Goal: Transaction & Acquisition: Purchase product/service

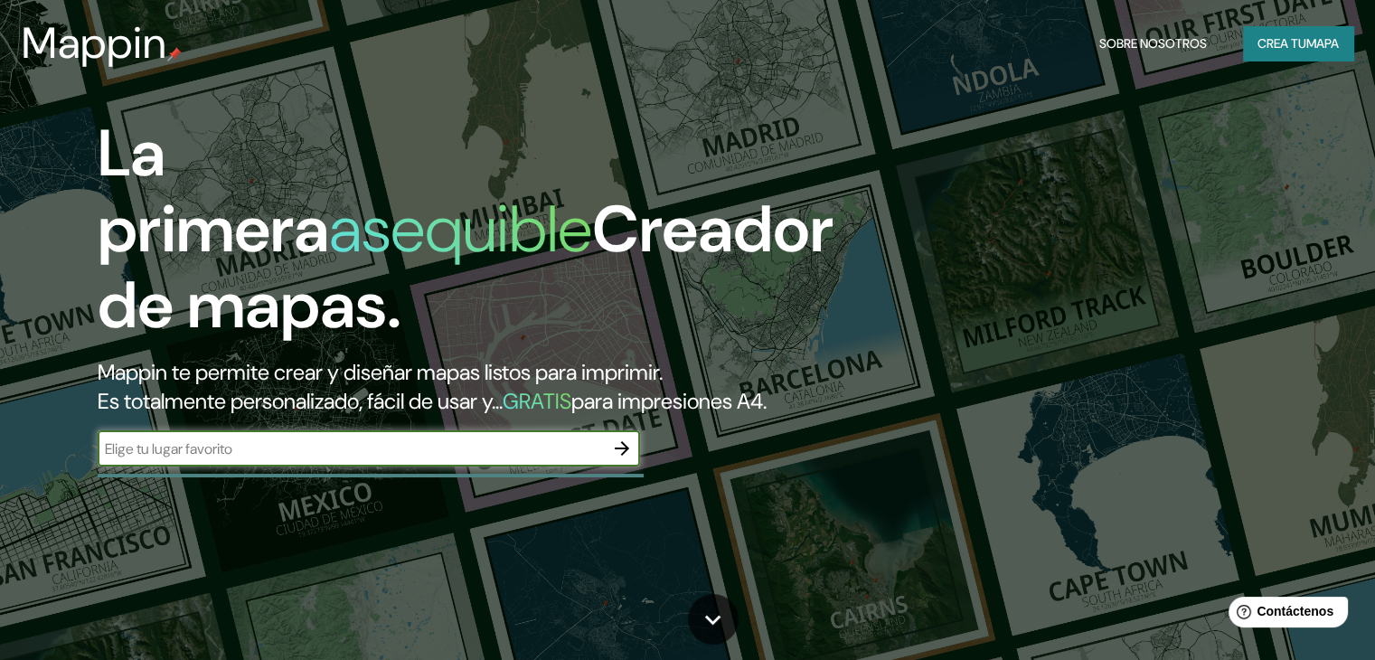
click at [1307, 37] on font "mapa" at bounding box center [1323, 43] width 33 height 16
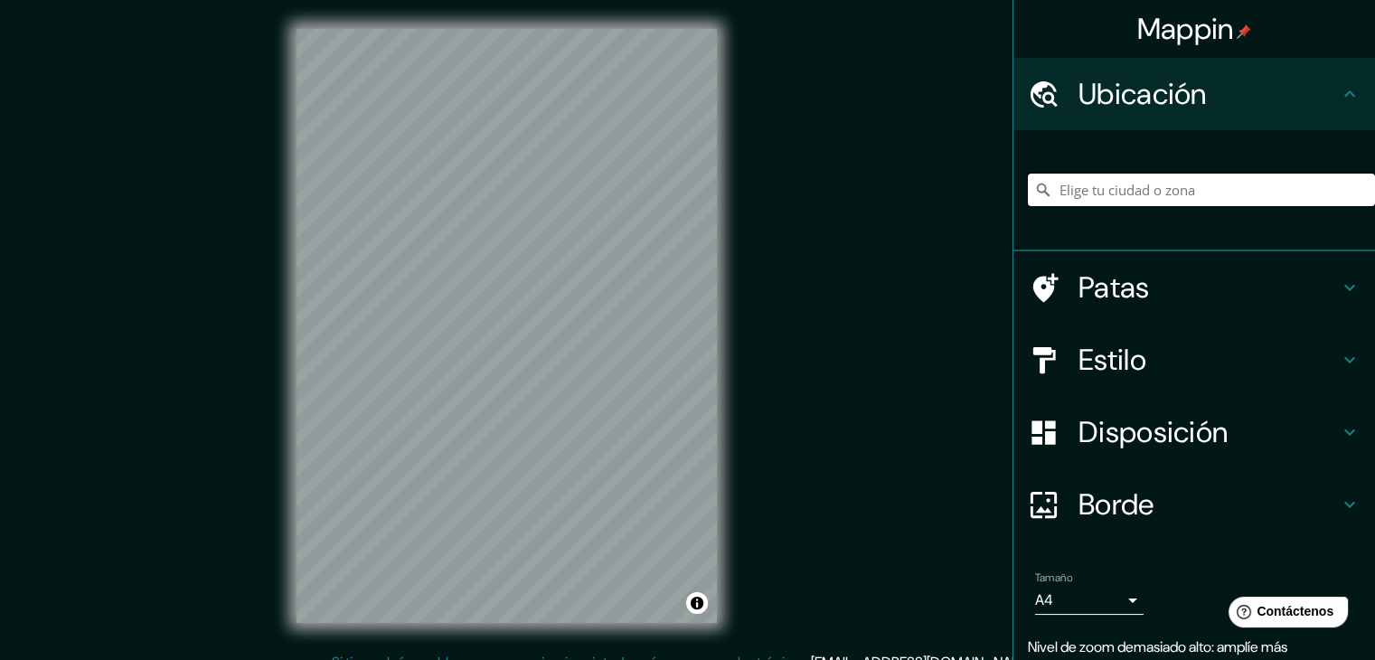
click at [1096, 196] on input "Elige tu ciudad o zona" at bounding box center [1201, 190] width 347 height 33
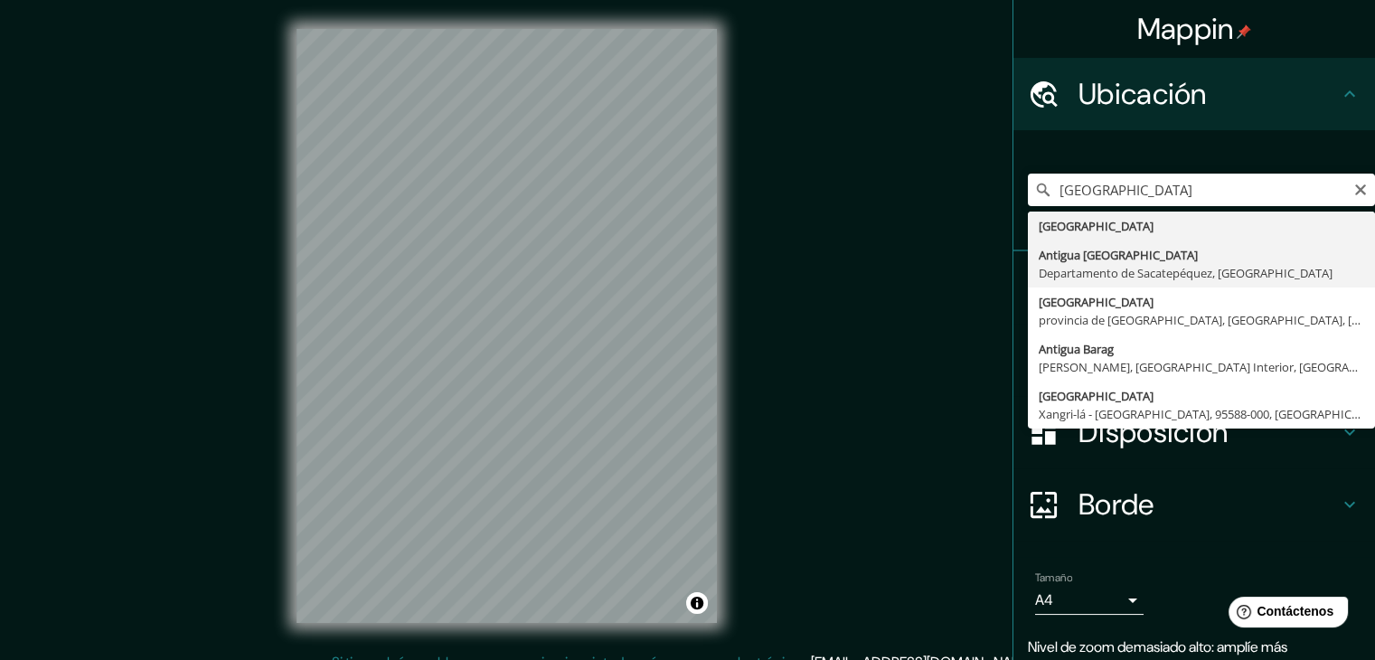
type input "[GEOGRAPHIC_DATA], [GEOGRAPHIC_DATA], [GEOGRAPHIC_DATA]"
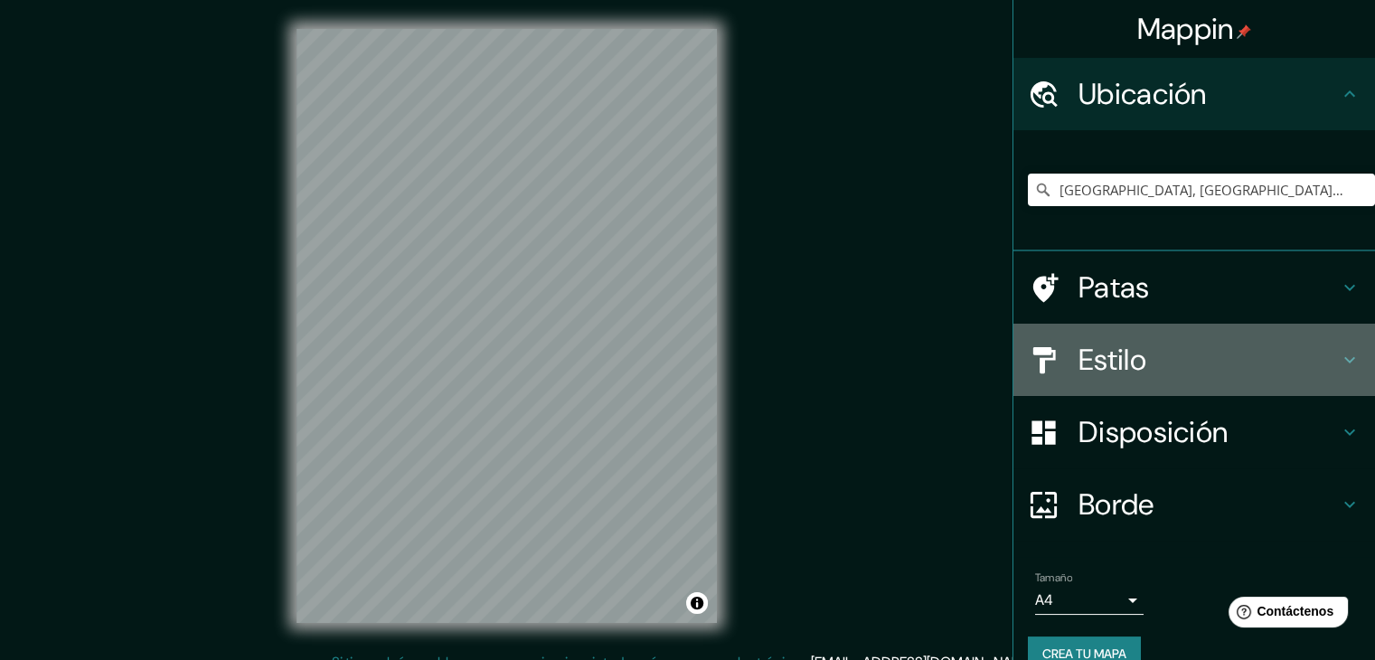
click at [1138, 359] on h4 "Estilo" at bounding box center [1209, 360] width 260 height 36
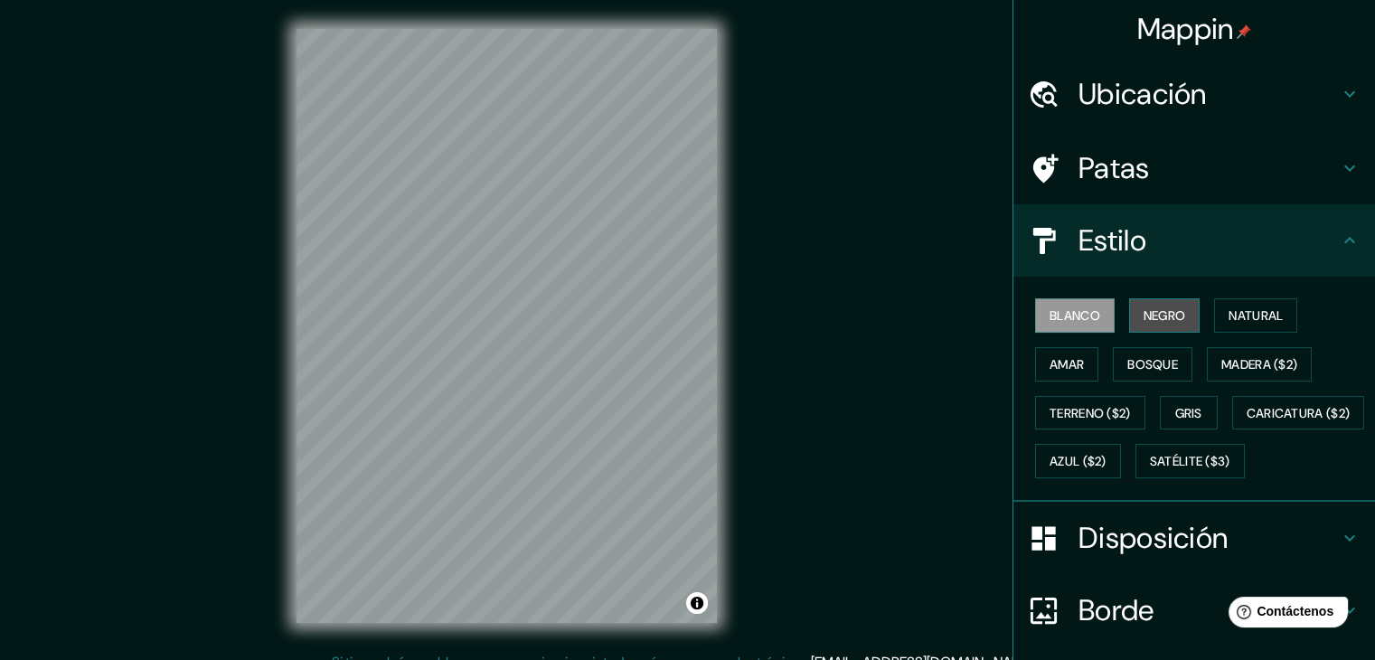
click at [1154, 307] on font "Negro" at bounding box center [1165, 315] width 42 height 16
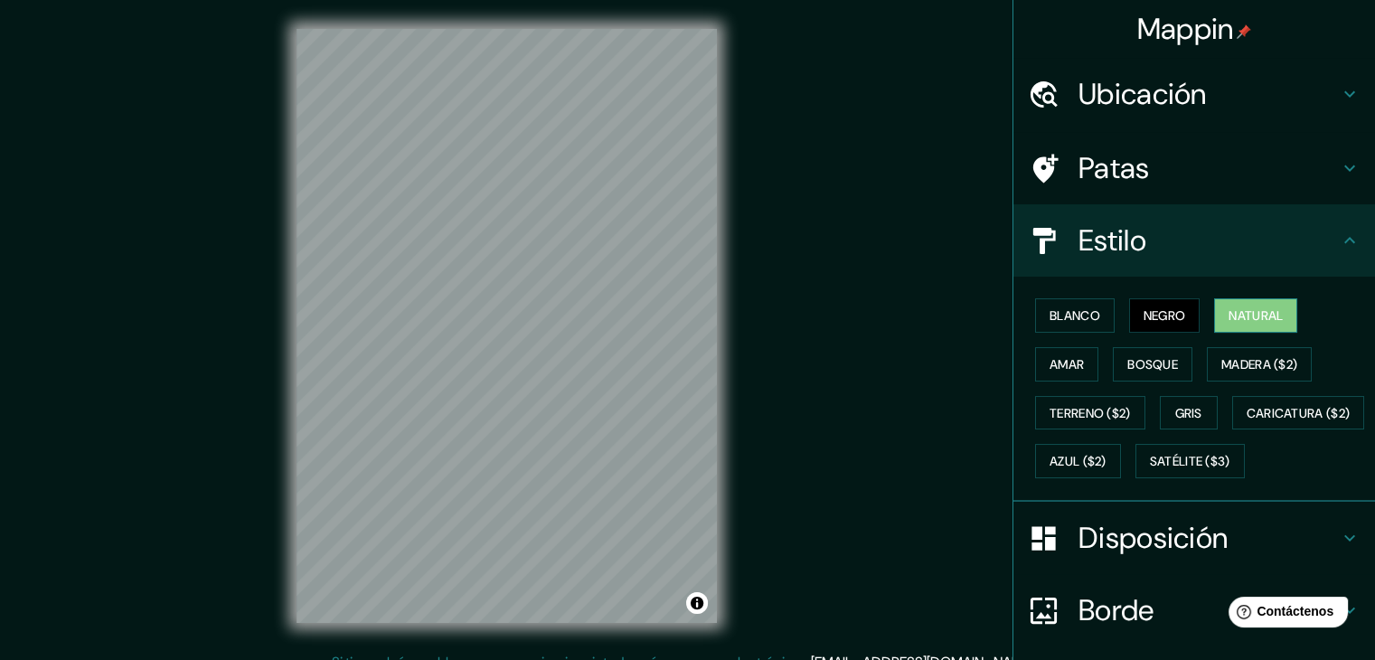
click at [1230, 312] on font "Natural" at bounding box center [1256, 315] width 54 height 16
click at [1062, 362] on font "Amar" at bounding box center [1067, 364] width 34 height 16
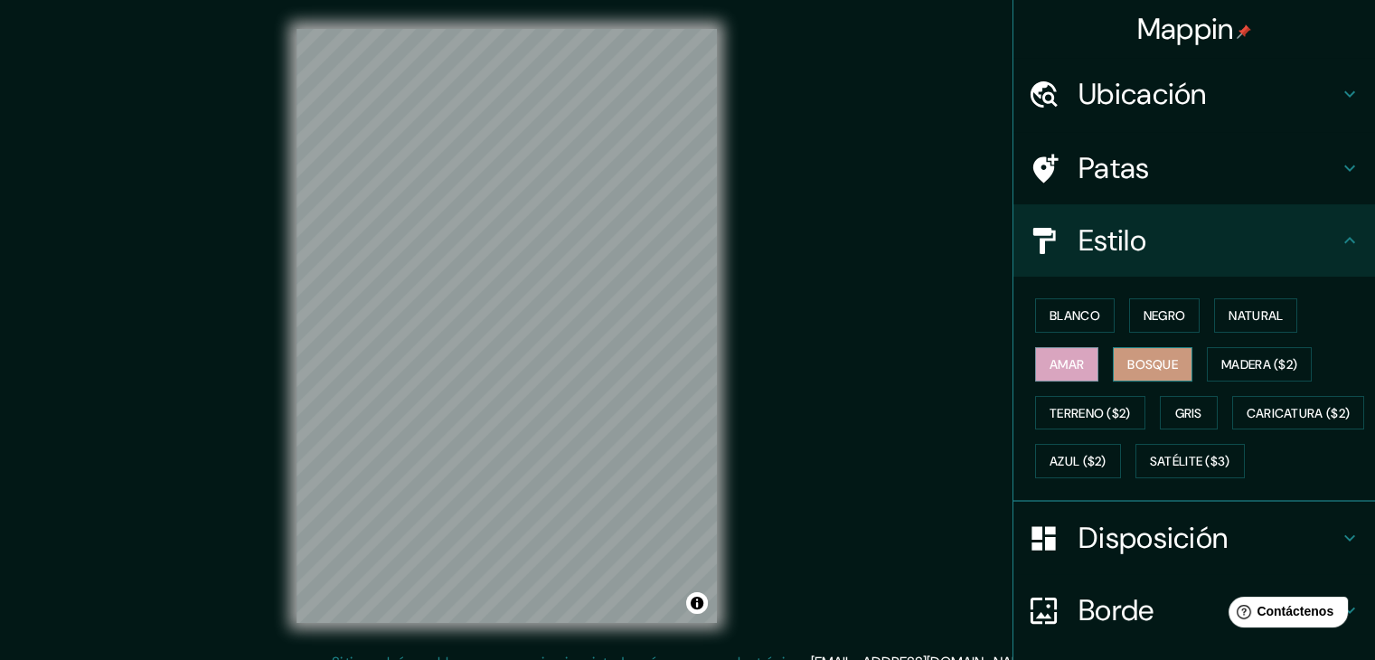
click at [1141, 362] on font "Bosque" at bounding box center [1153, 364] width 51 height 16
click at [1209, 355] on button "Madera ($2)" at bounding box center [1259, 364] width 105 height 34
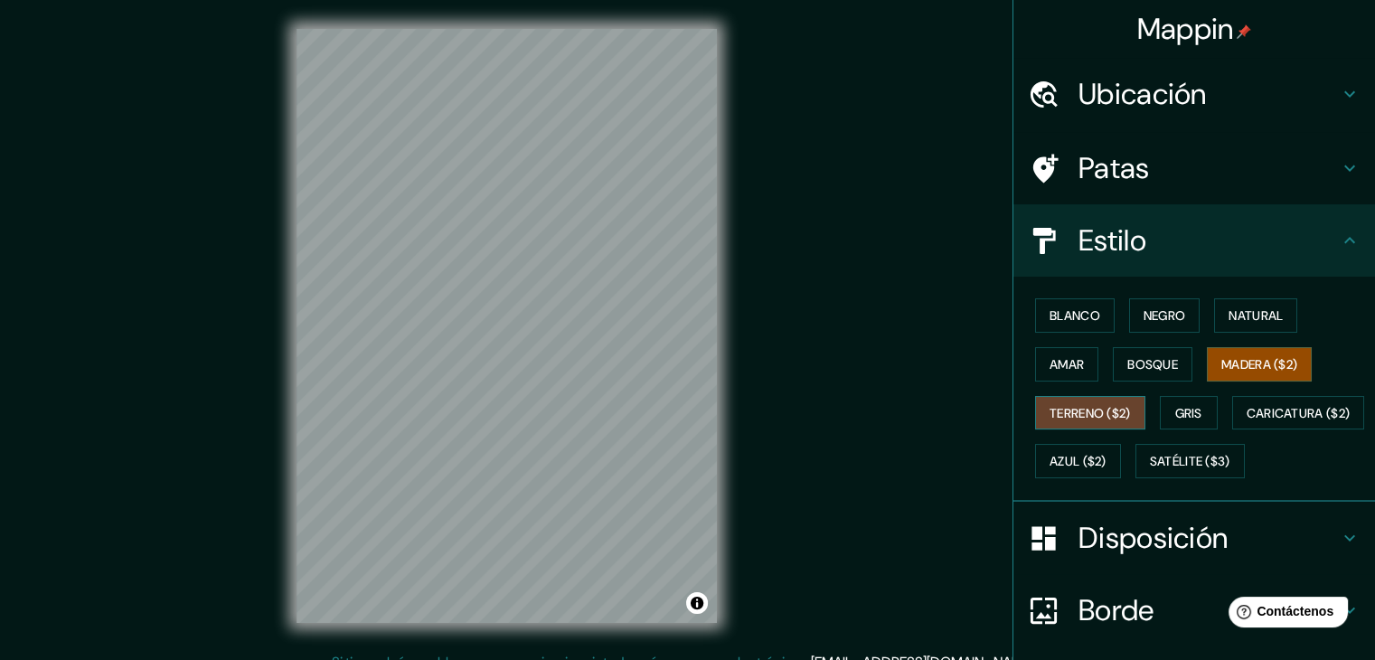
click at [1103, 412] on font "Terreno ($2)" at bounding box center [1090, 413] width 81 height 16
click at [1187, 409] on font "Gris" at bounding box center [1188, 413] width 27 height 16
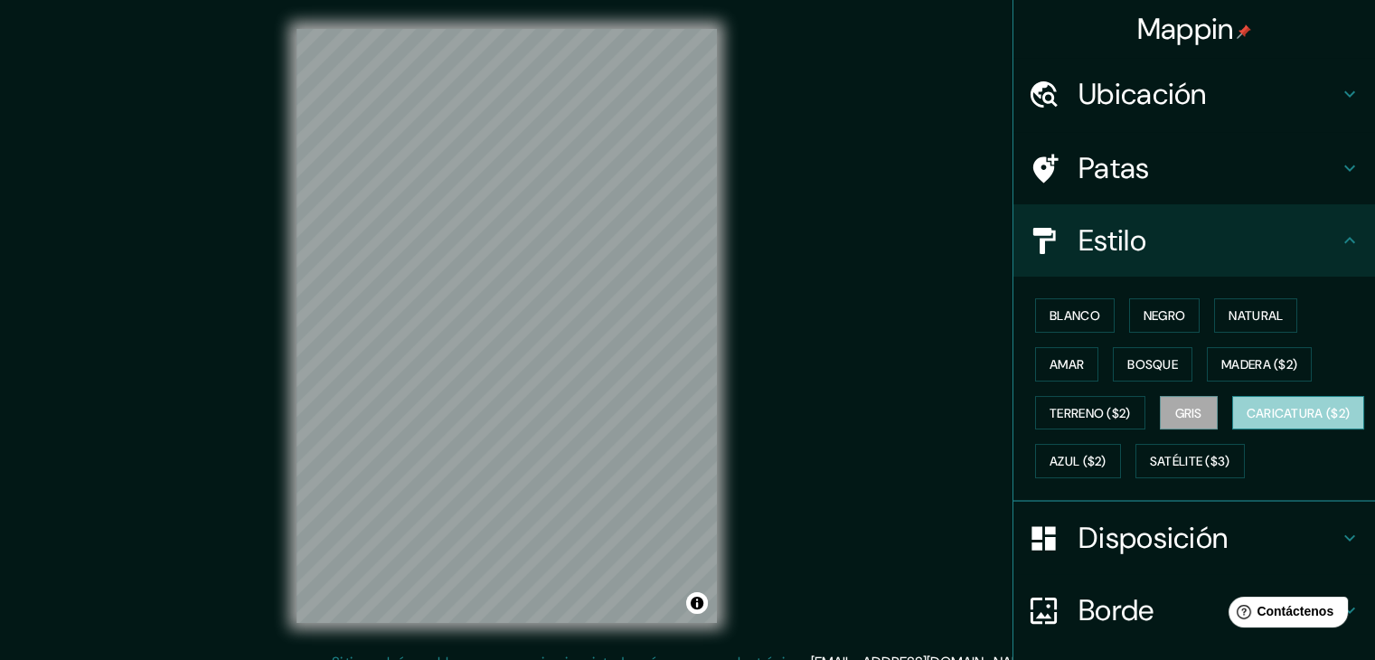
click at [1247, 421] on font "Caricatura ($2)" at bounding box center [1299, 413] width 104 height 16
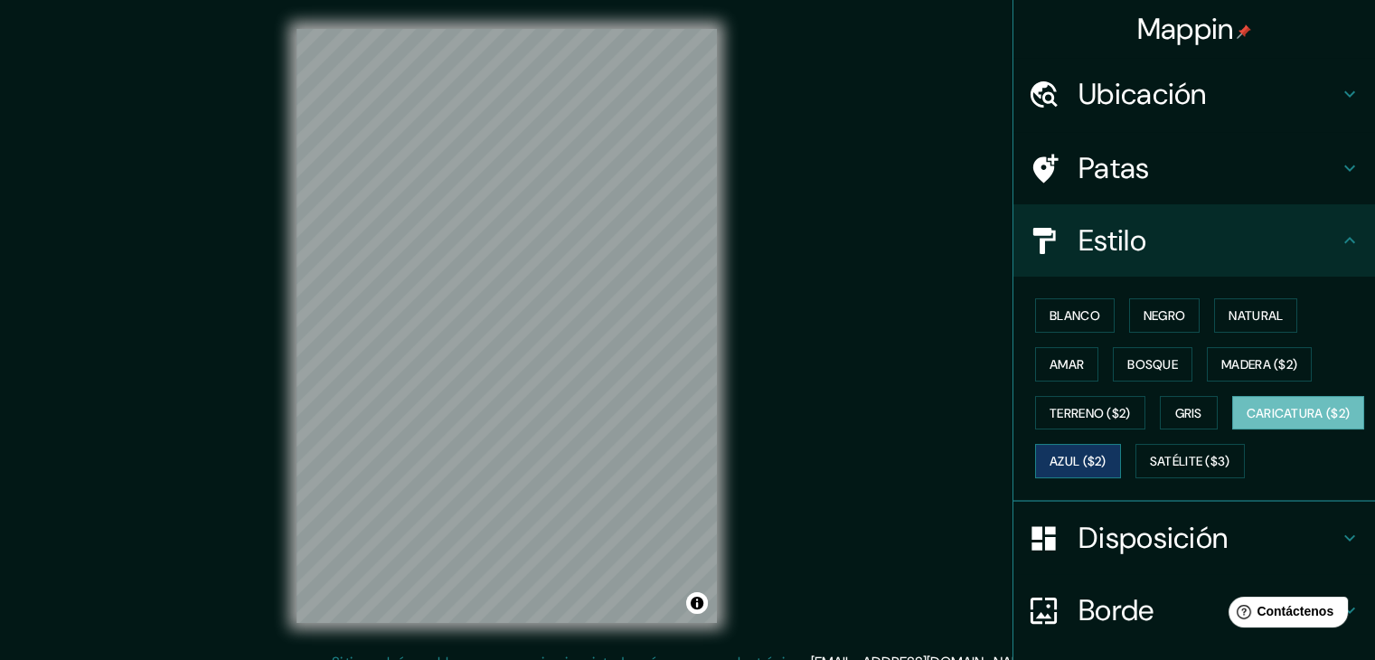
click at [1107, 460] on font "Azul ($2)" at bounding box center [1078, 462] width 57 height 16
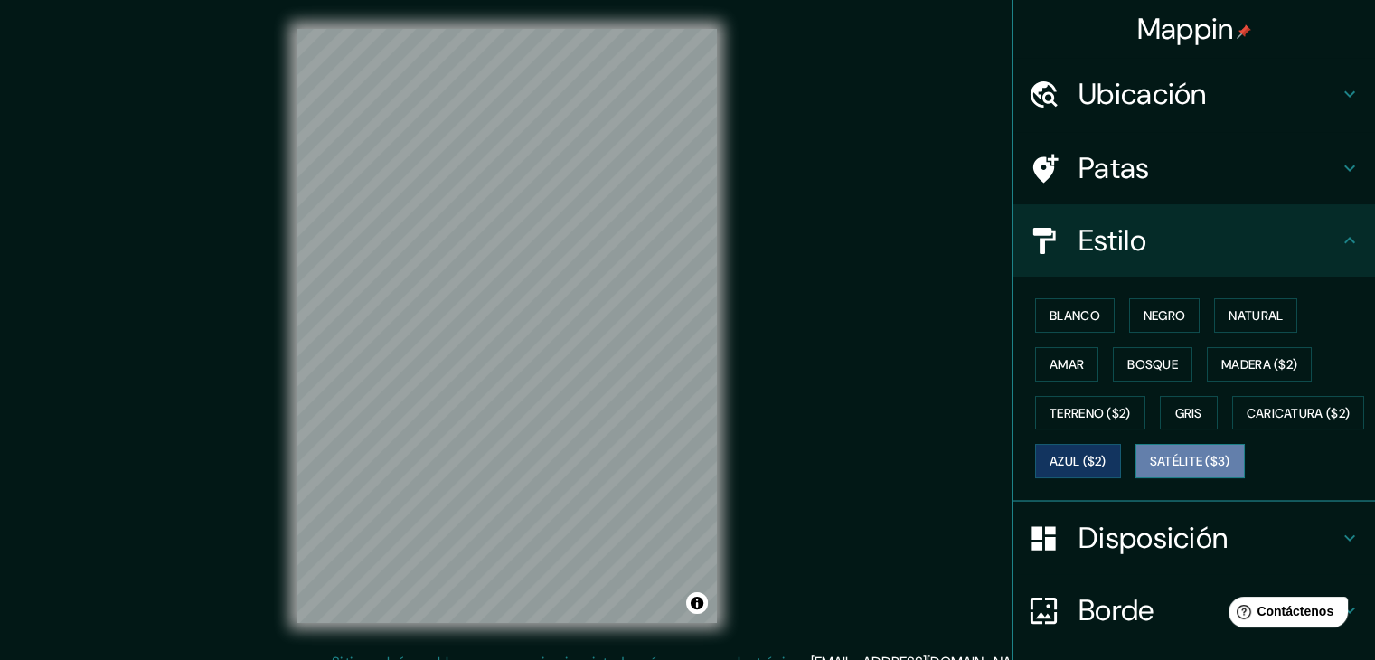
click at [1136, 478] on button "Satélite ($3)" at bounding box center [1190, 461] width 109 height 34
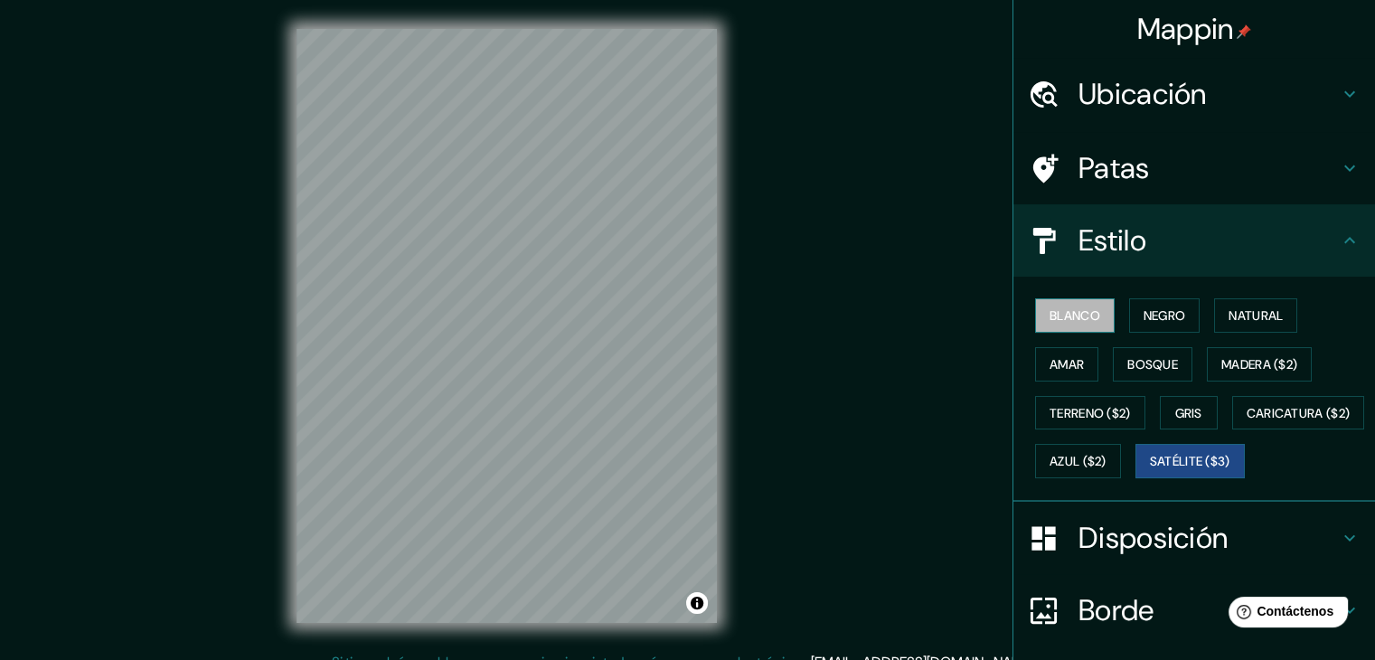
click at [1052, 323] on font "Blanco" at bounding box center [1075, 315] width 51 height 16
click at [1224, 83] on h4 "Ubicación" at bounding box center [1209, 94] width 260 height 36
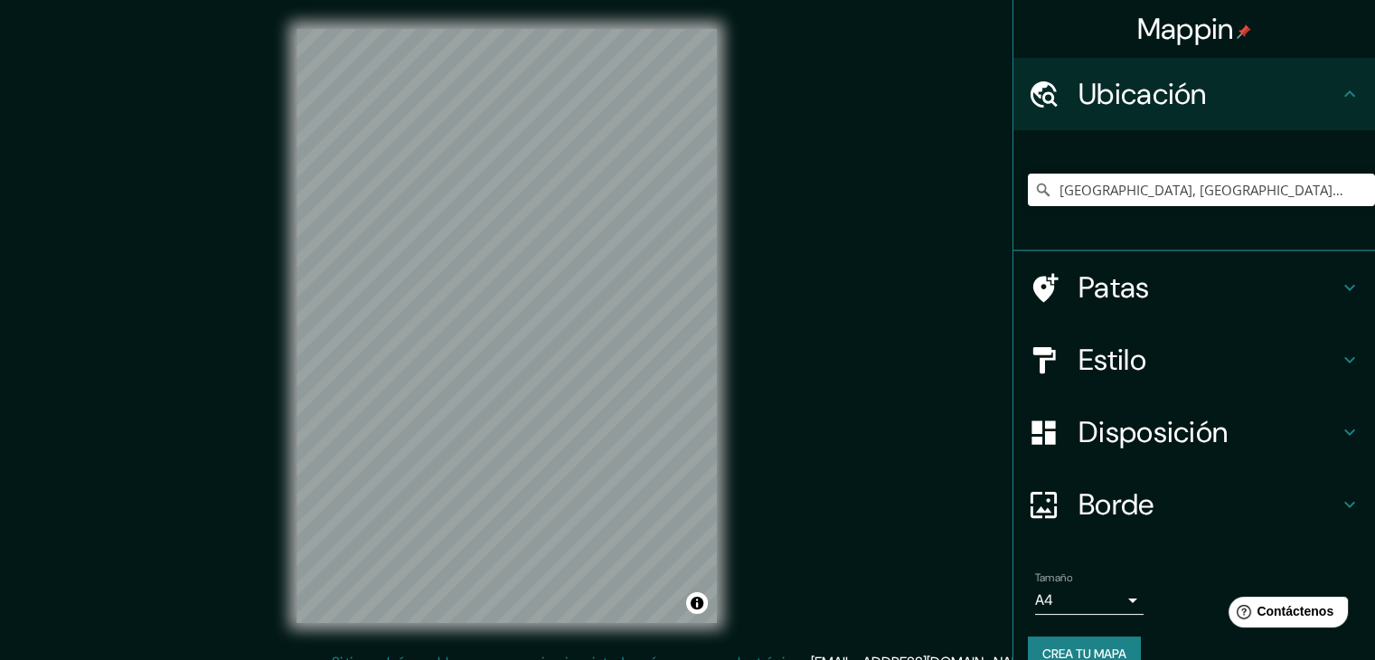
click at [1209, 312] on div "Patas" at bounding box center [1195, 287] width 362 height 72
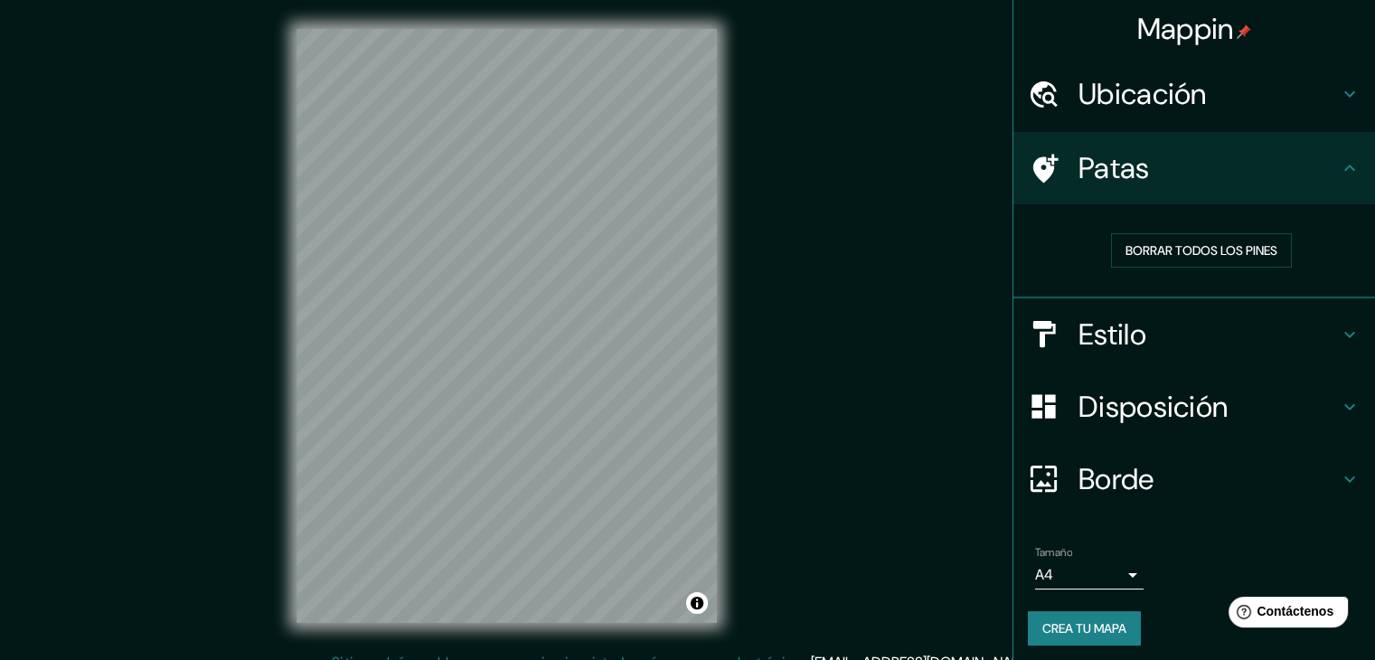
click at [1145, 410] on font "Disposición" at bounding box center [1153, 407] width 149 height 38
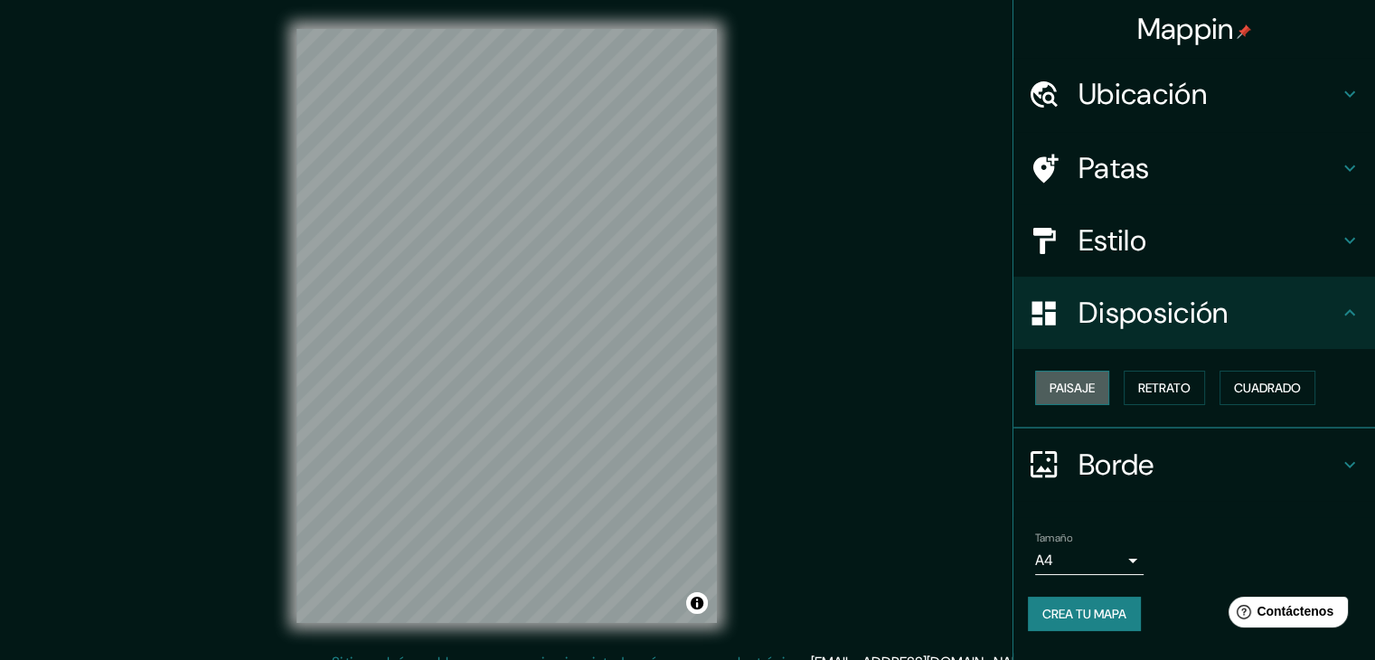
click at [1085, 392] on font "Paisaje" at bounding box center [1072, 388] width 45 height 16
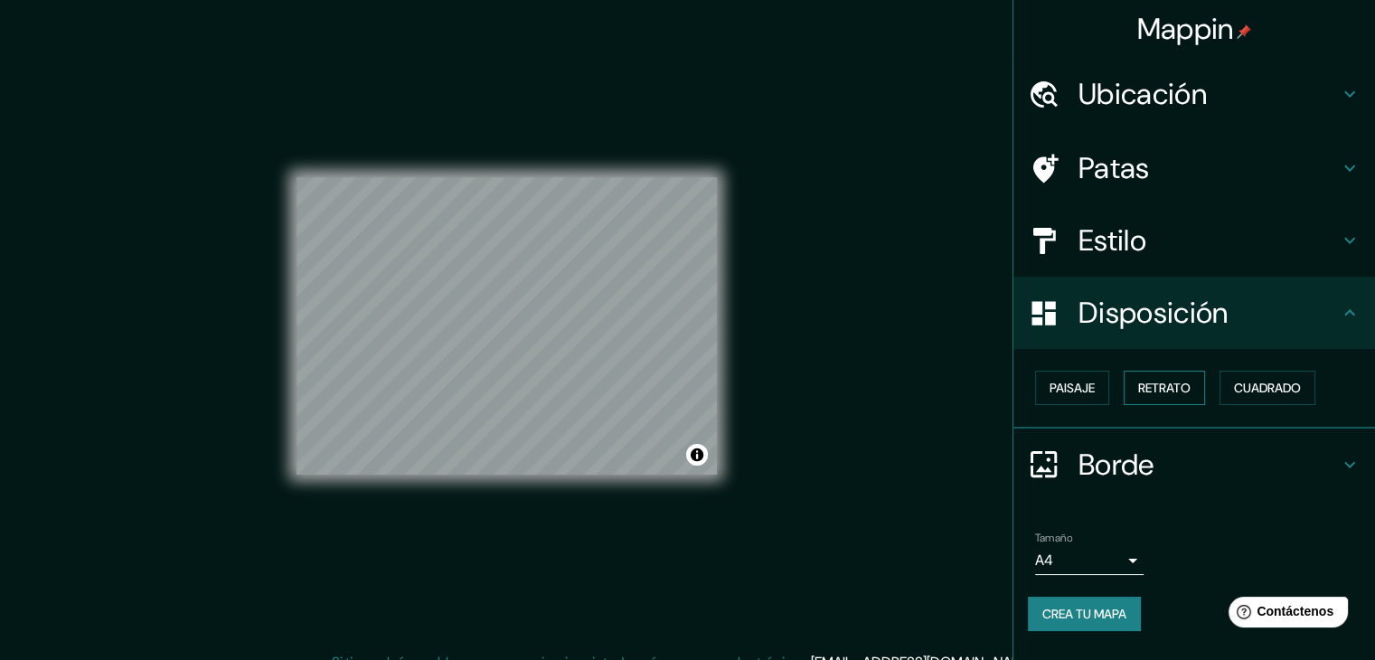
click at [1179, 388] on font "Retrato" at bounding box center [1164, 388] width 52 height 16
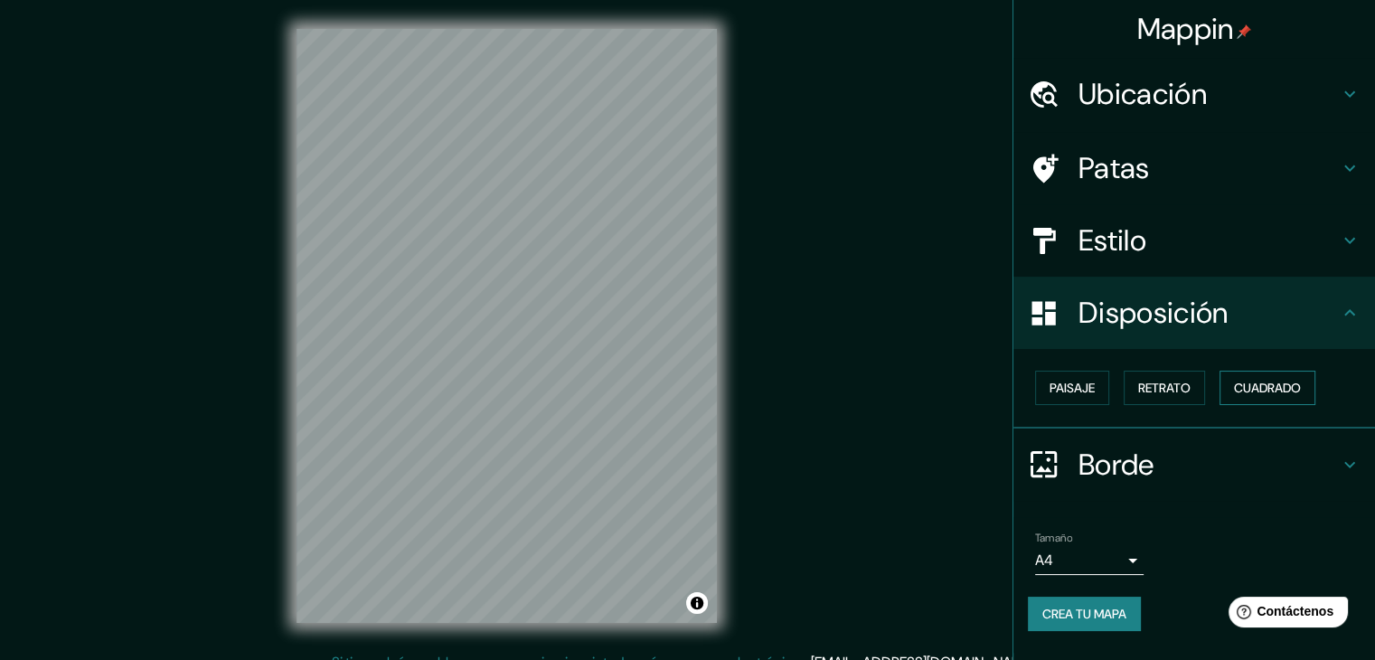
click at [1253, 389] on font "Cuadrado" at bounding box center [1267, 388] width 67 height 16
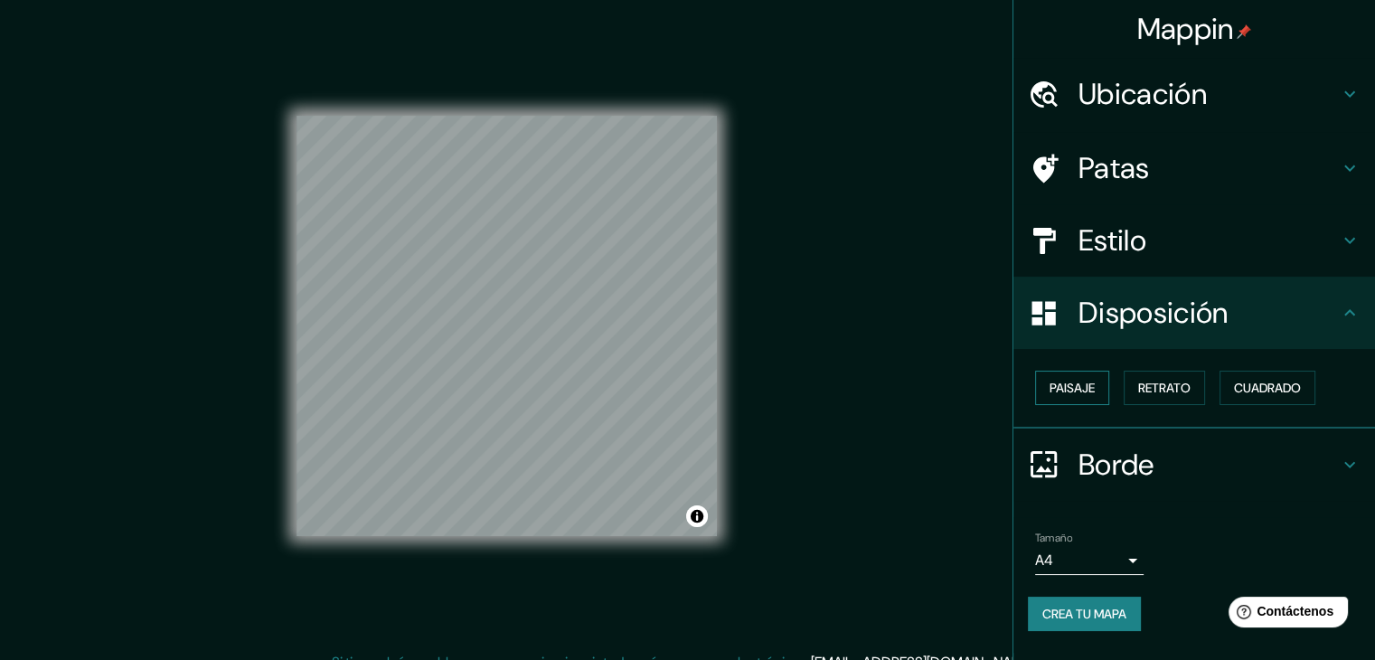
click at [1063, 381] on font "Paisaje" at bounding box center [1072, 388] width 45 height 16
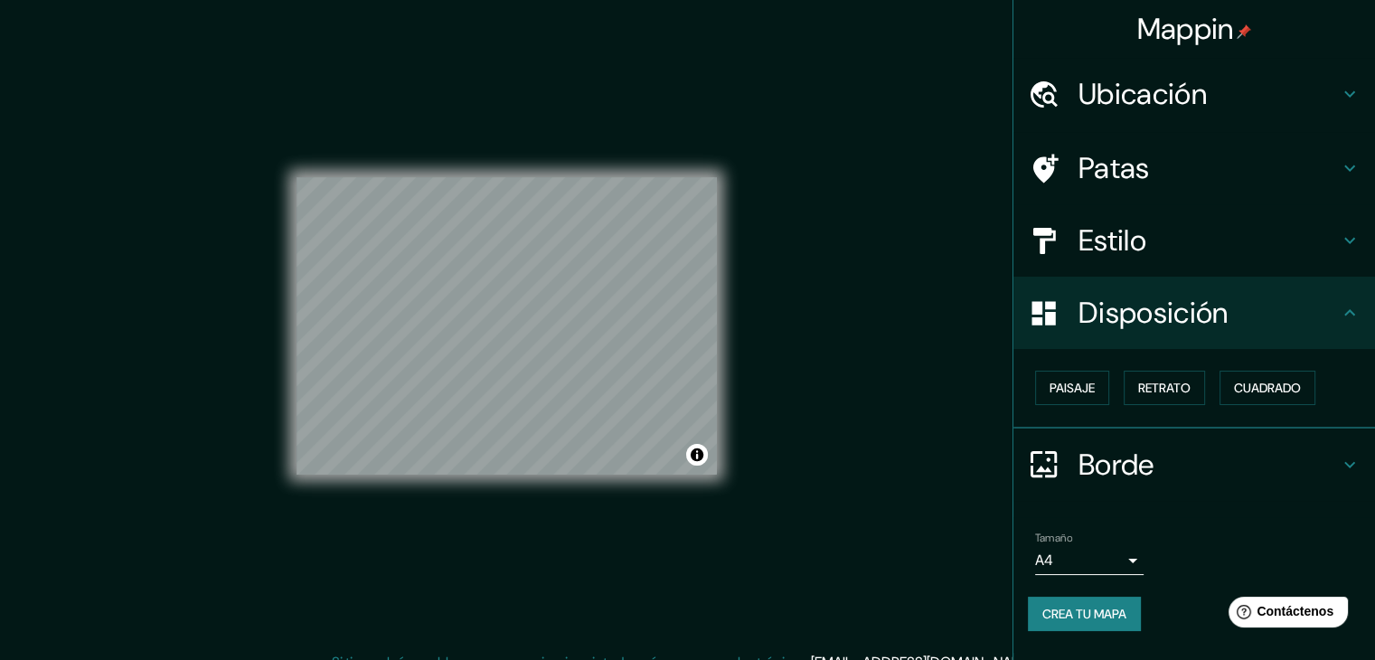
click at [1196, 457] on h4 "Borde" at bounding box center [1209, 465] width 260 height 36
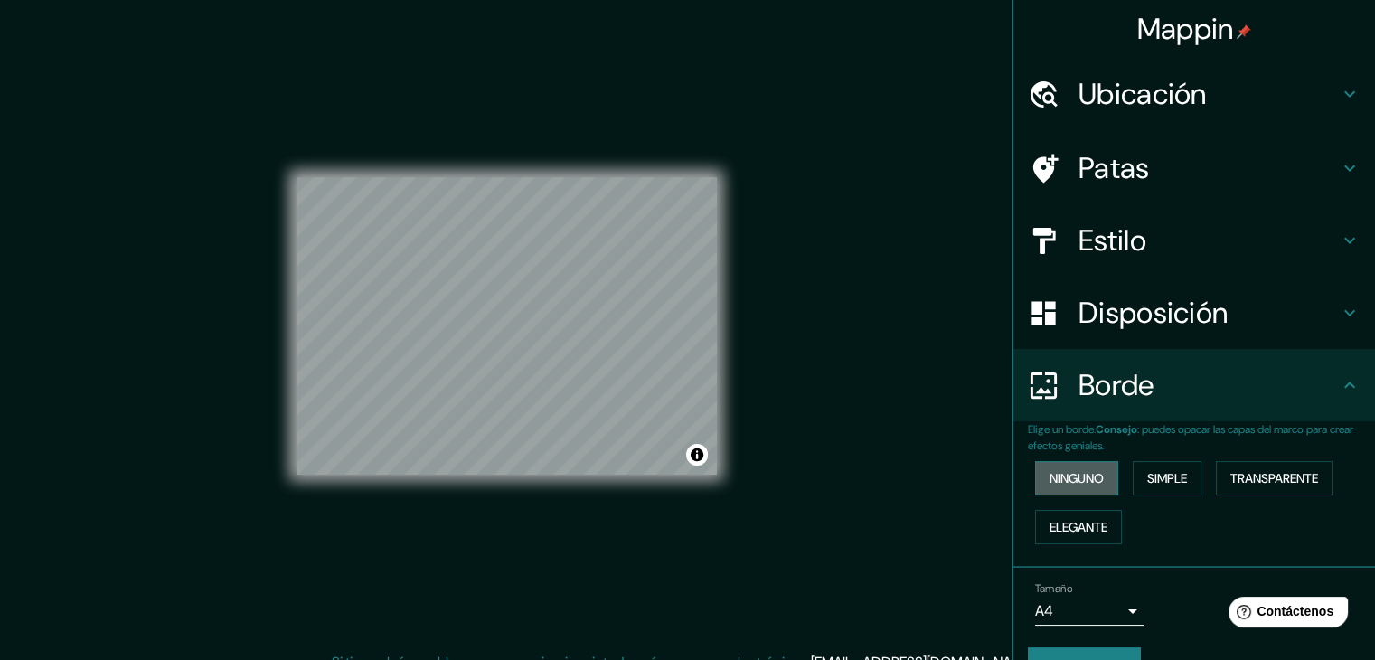
click at [1074, 485] on font "Ninguno" at bounding box center [1077, 478] width 54 height 16
click at [1152, 470] on font "Simple" at bounding box center [1167, 478] width 40 height 16
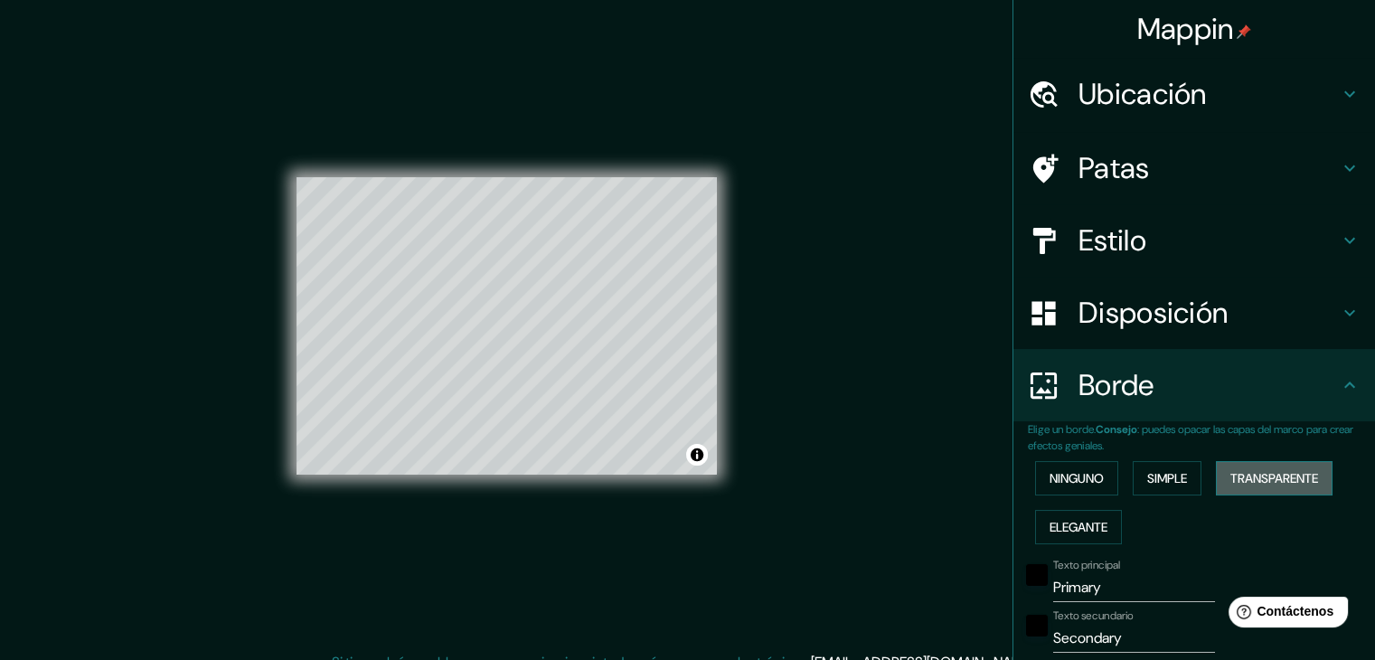
click at [1240, 477] on font "Transparente" at bounding box center [1275, 478] width 88 height 16
click at [1071, 527] on font "Elegante" at bounding box center [1079, 527] width 58 height 16
click at [1069, 475] on font "Ninguno" at bounding box center [1077, 478] width 54 height 16
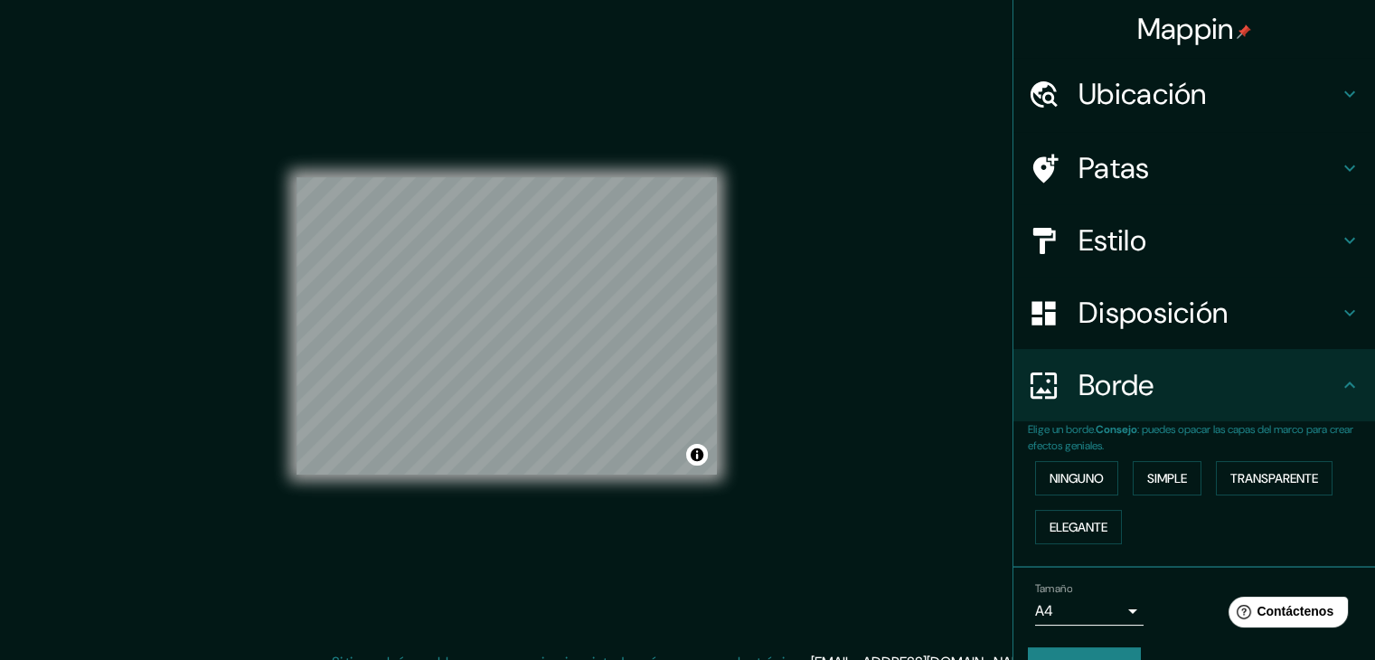
click at [1120, 227] on font "Estilo" at bounding box center [1113, 241] width 68 height 38
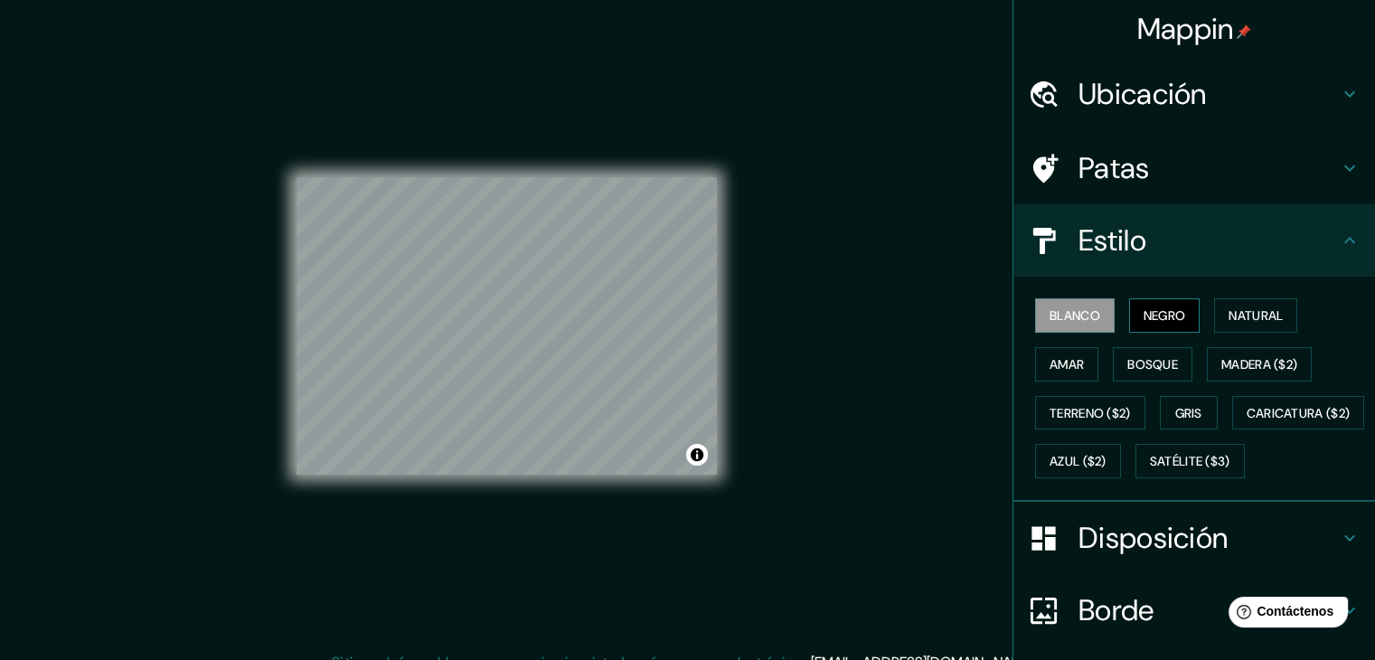
click at [1154, 315] on font "Negro" at bounding box center [1165, 315] width 42 height 16
click at [1077, 317] on font "Blanco" at bounding box center [1075, 315] width 51 height 16
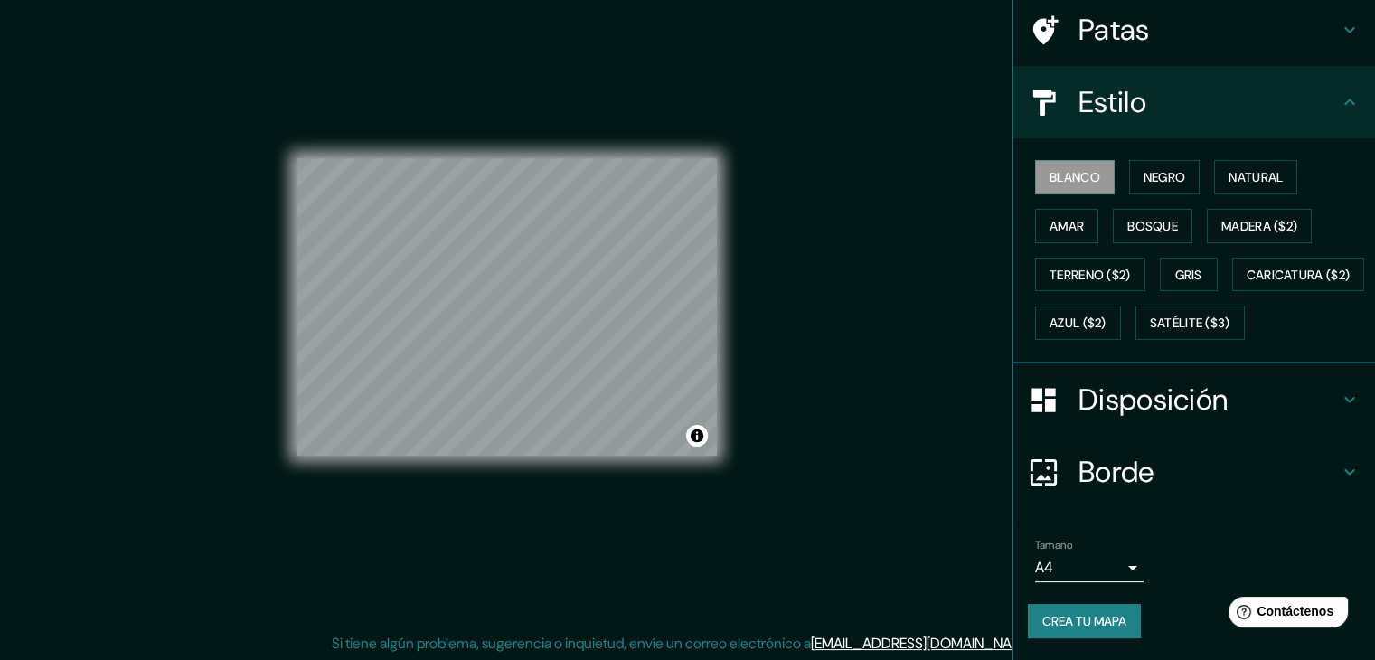
scroll to position [21, 0]
click at [1089, 571] on body "Mappin Ubicación [GEOGRAPHIC_DATA], [GEOGRAPHIC_DATA], [GEOGRAPHIC_DATA] Patas …" at bounding box center [687, 309] width 1375 height 660
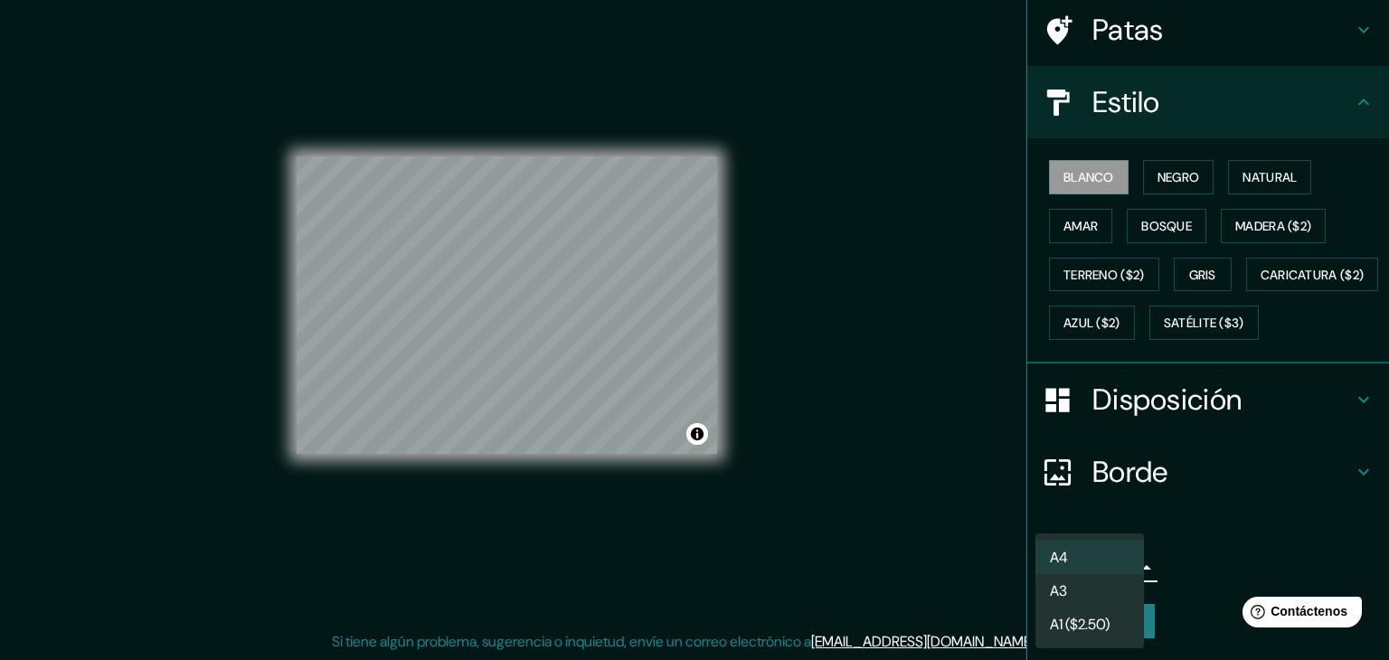
click at [1185, 575] on div at bounding box center [694, 330] width 1389 height 660
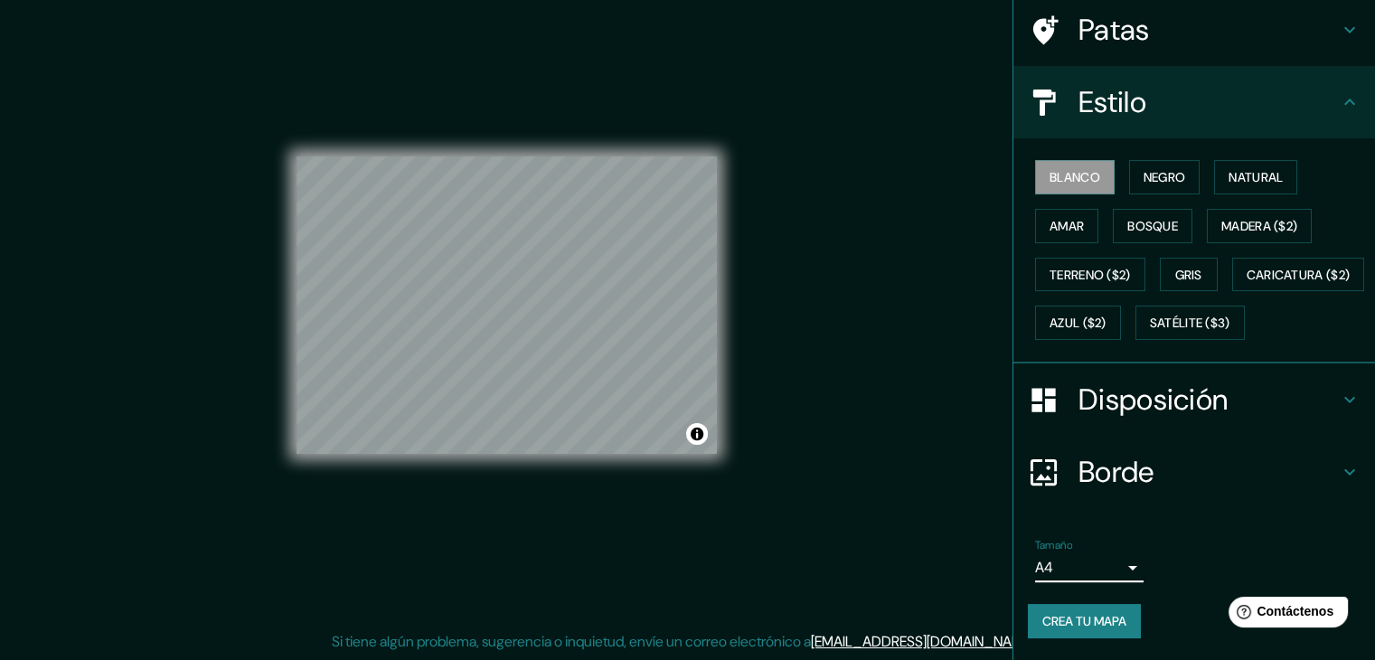
click at [1071, 617] on font "Crea tu mapa" at bounding box center [1085, 621] width 84 height 16
click at [1185, 612] on div "Crea tu mapa" at bounding box center [1194, 621] width 333 height 34
click at [1117, 565] on body "Mappin Ubicación [GEOGRAPHIC_DATA], [GEOGRAPHIC_DATA], [GEOGRAPHIC_DATA] Patas …" at bounding box center [687, 309] width 1375 height 660
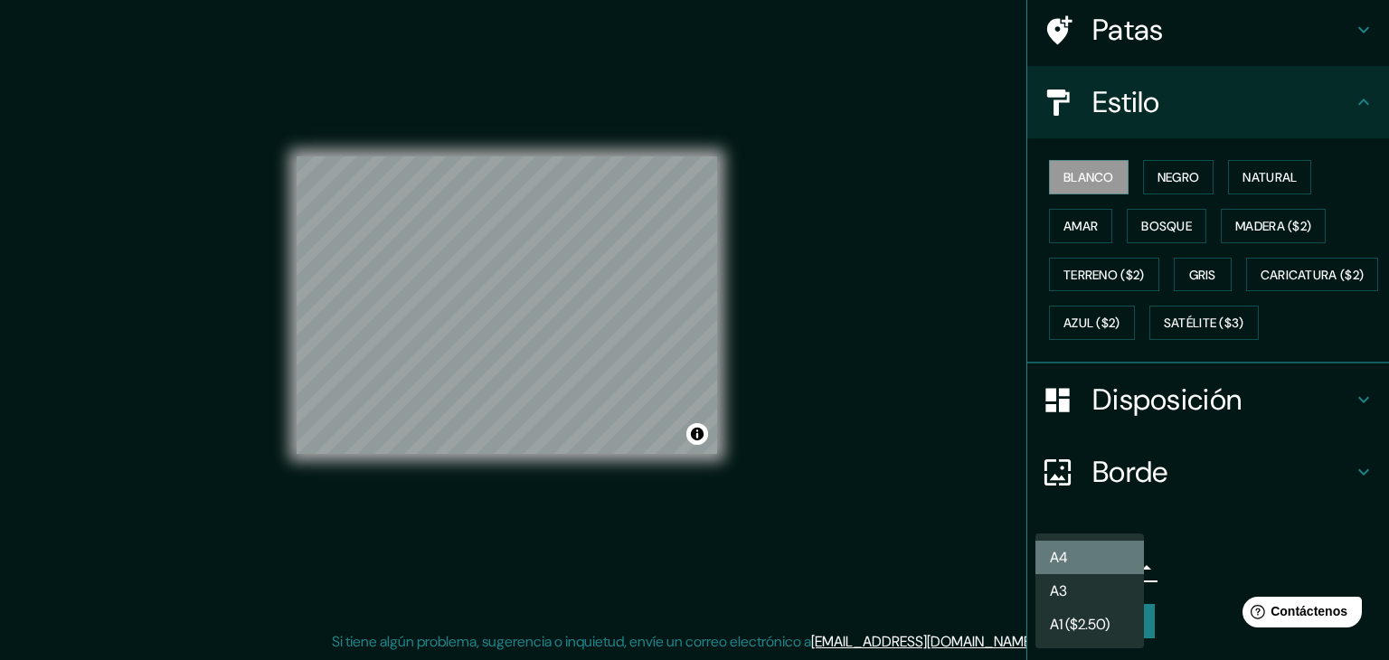
click at [1090, 546] on li "A4" at bounding box center [1089, 557] width 109 height 33
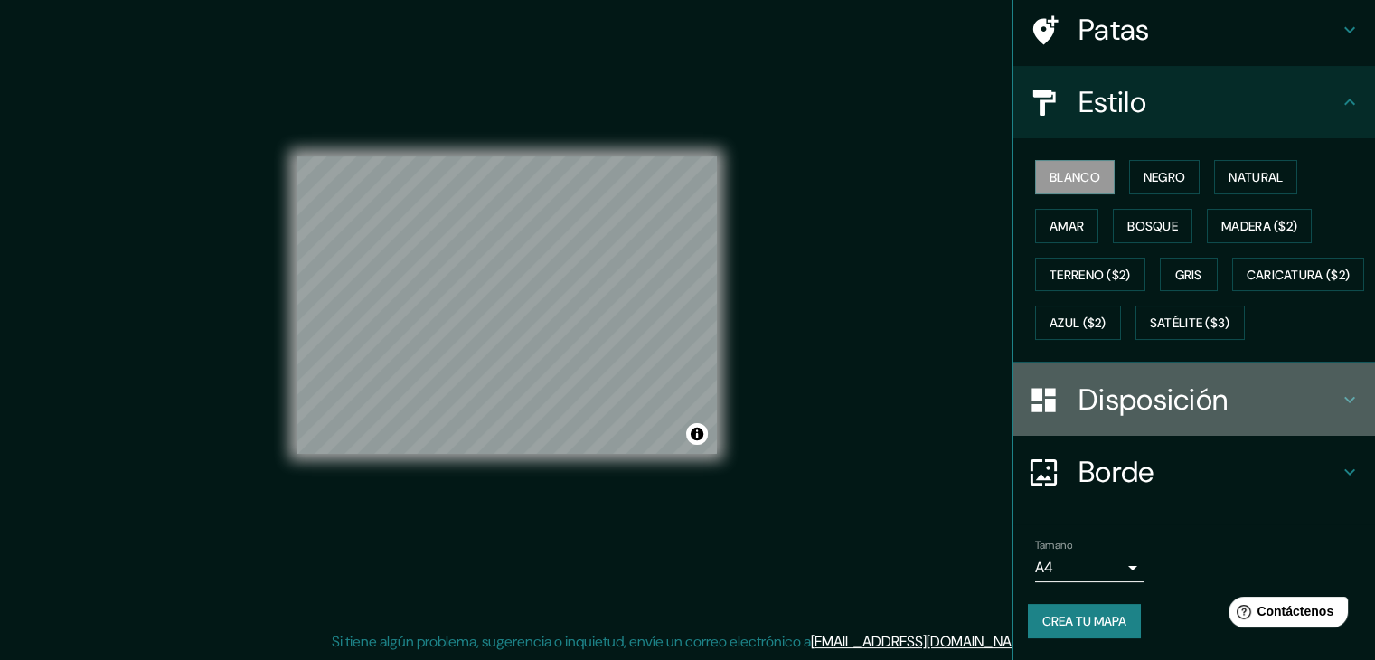
click at [1267, 391] on h4 "Disposición" at bounding box center [1209, 400] width 260 height 36
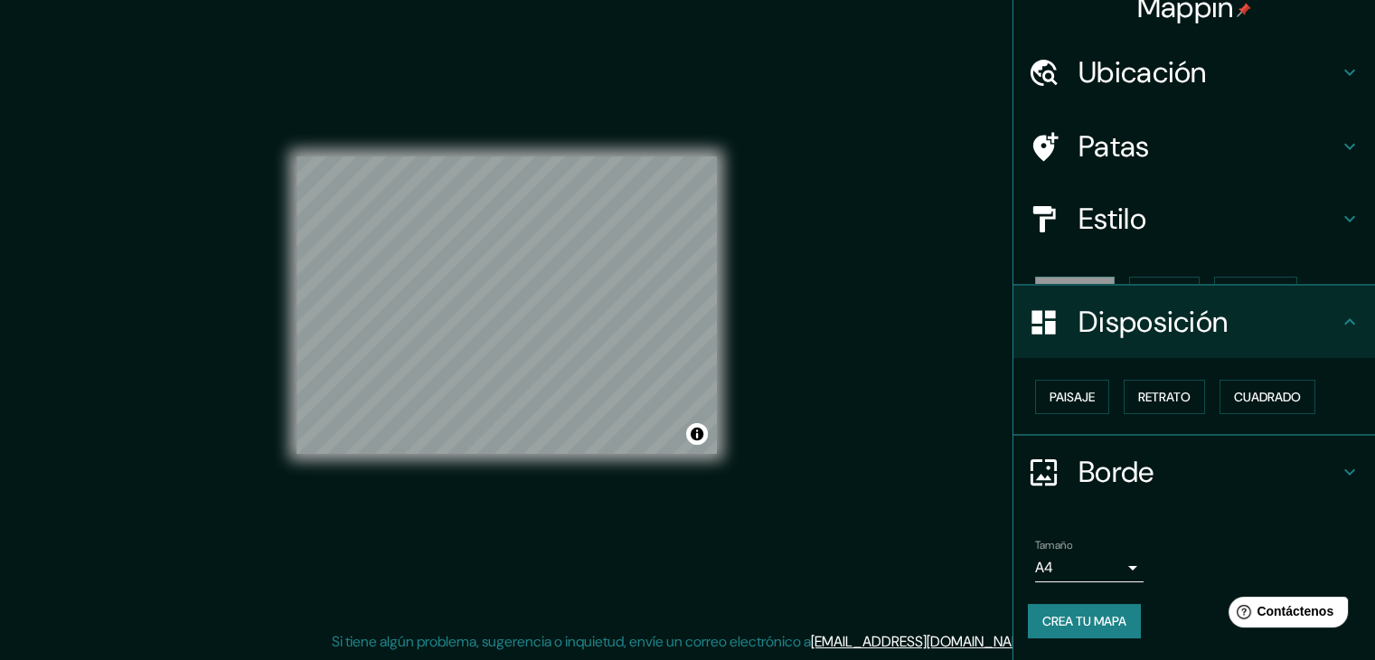
scroll to position [0, 0]
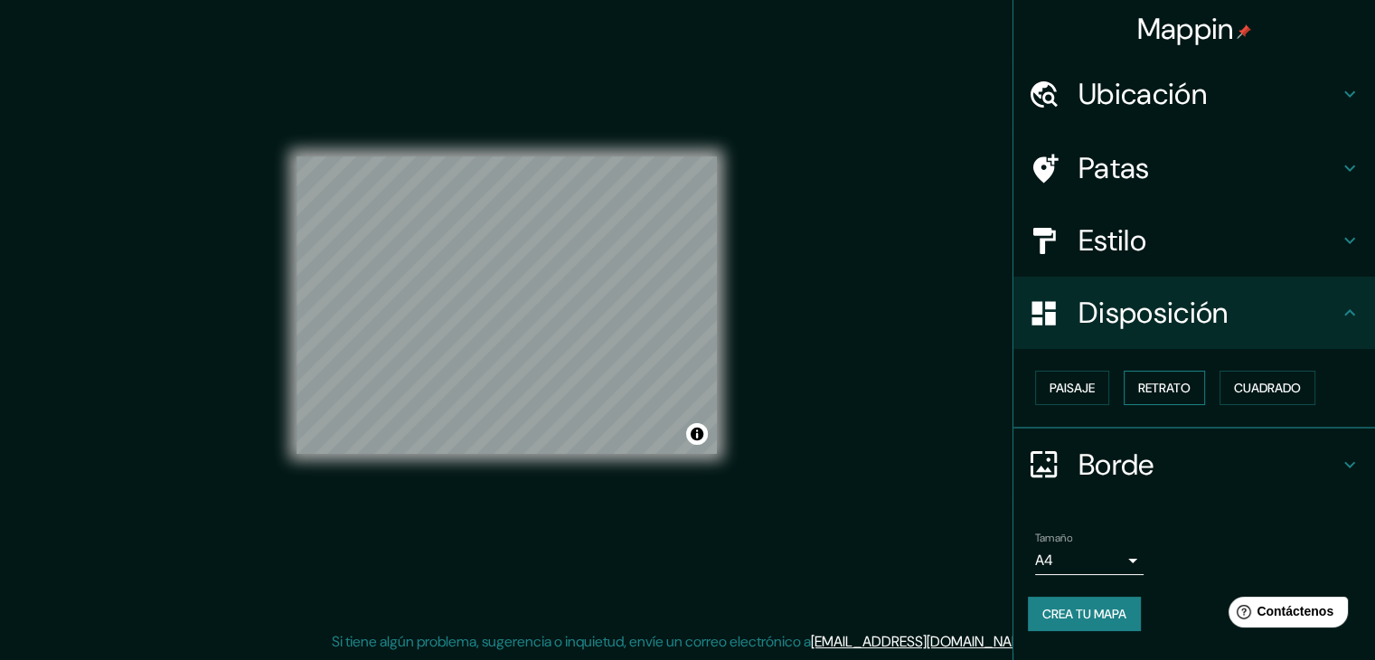
click at [1153, 390] on font "Retrato" at bounding box center [1164, 388] width 52 height 16
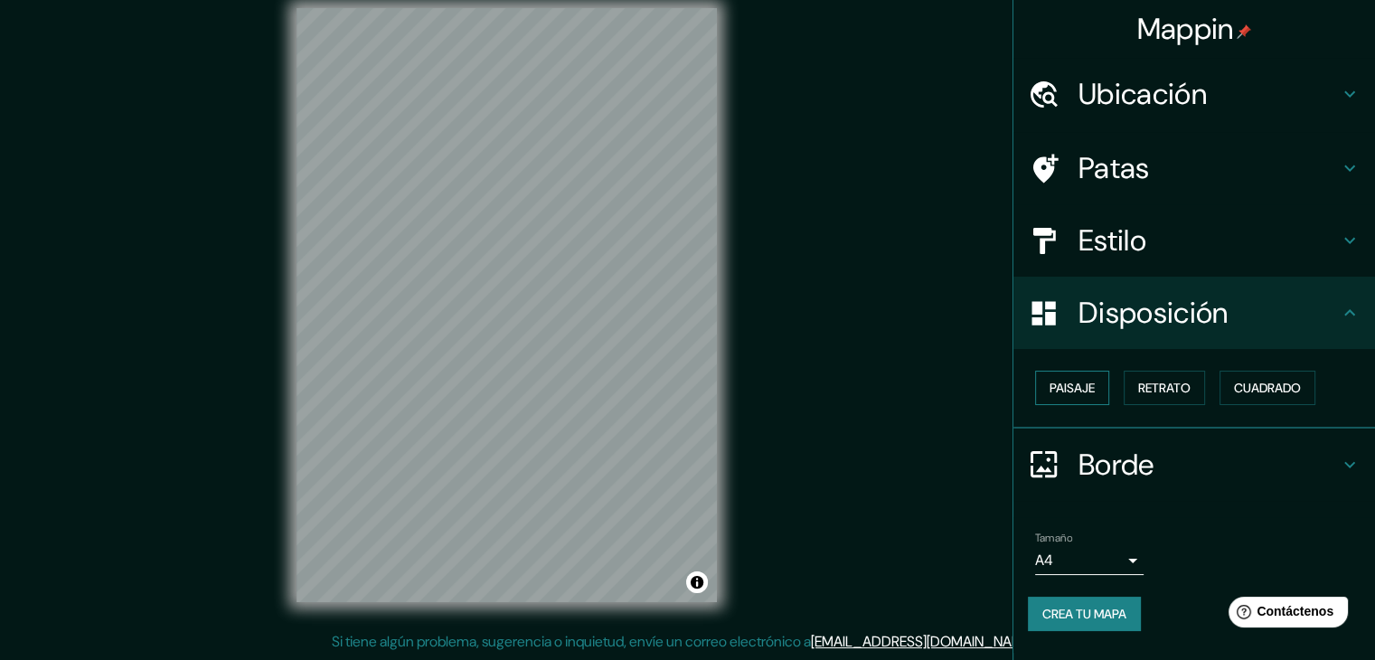
click at [1073, 392] on font "Paisaje" at bounding box center [1072, 388] width 45 height 16
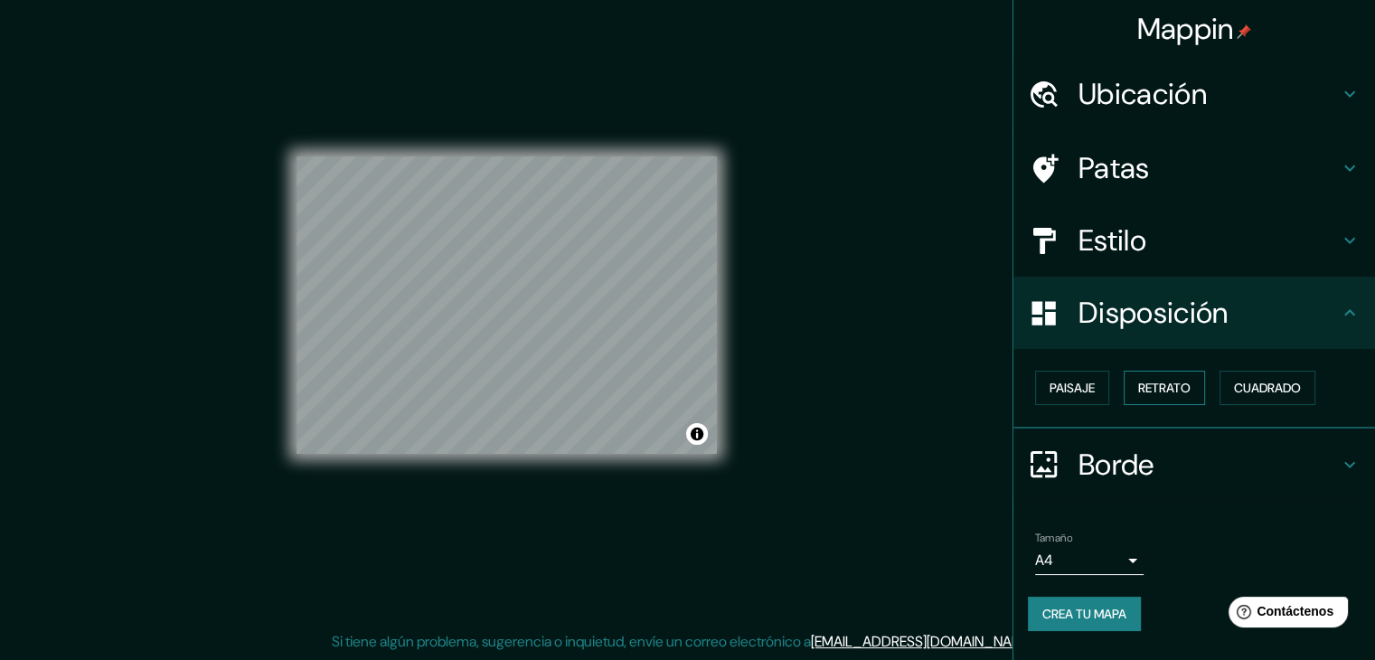
click at [1144, 392] on font "Retrato" at bounding box center [1164, 388] width 52 height 16
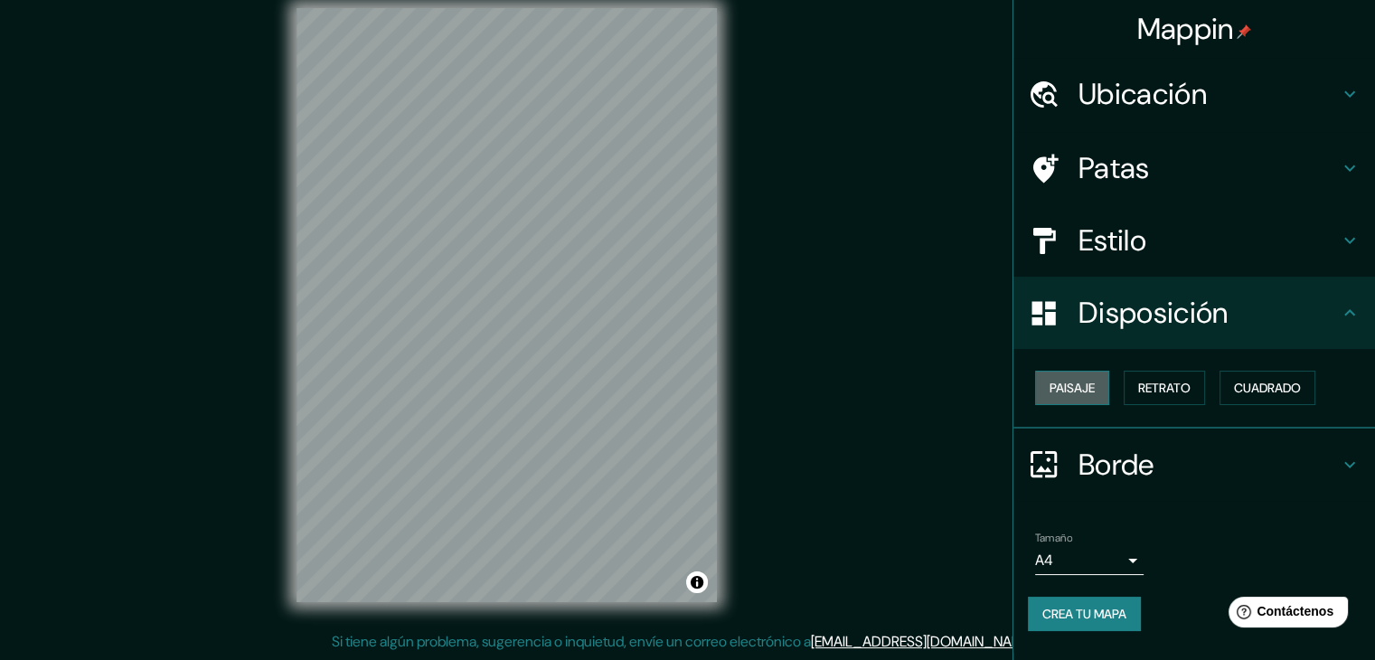
click at [1098, 384] on button "Paisaje" at bounding box center [1072, 388] width 74 height 34
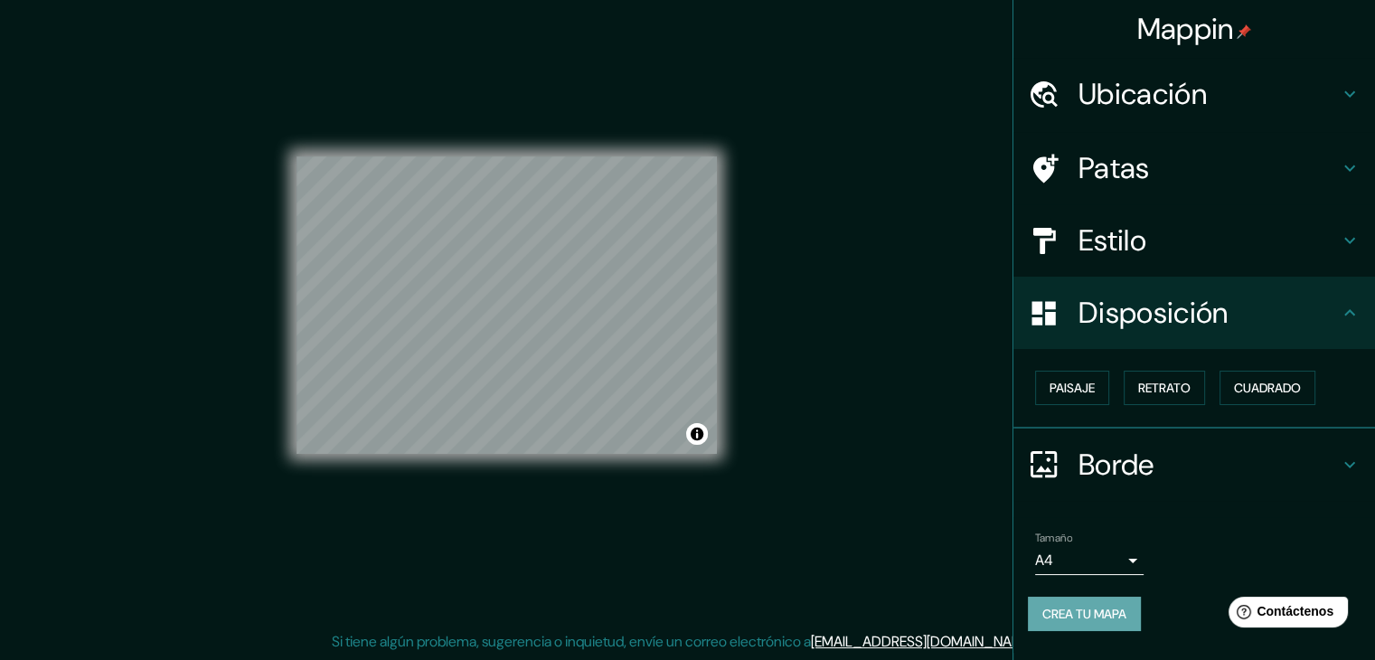
click at [1106, 611] on font "Crea tu mapa" at bounding box center [1085, 614] width 84 height 16
click at [1159, 242] on h4 "Estilo" at bounding box center [1209, 240] width 260 height 36
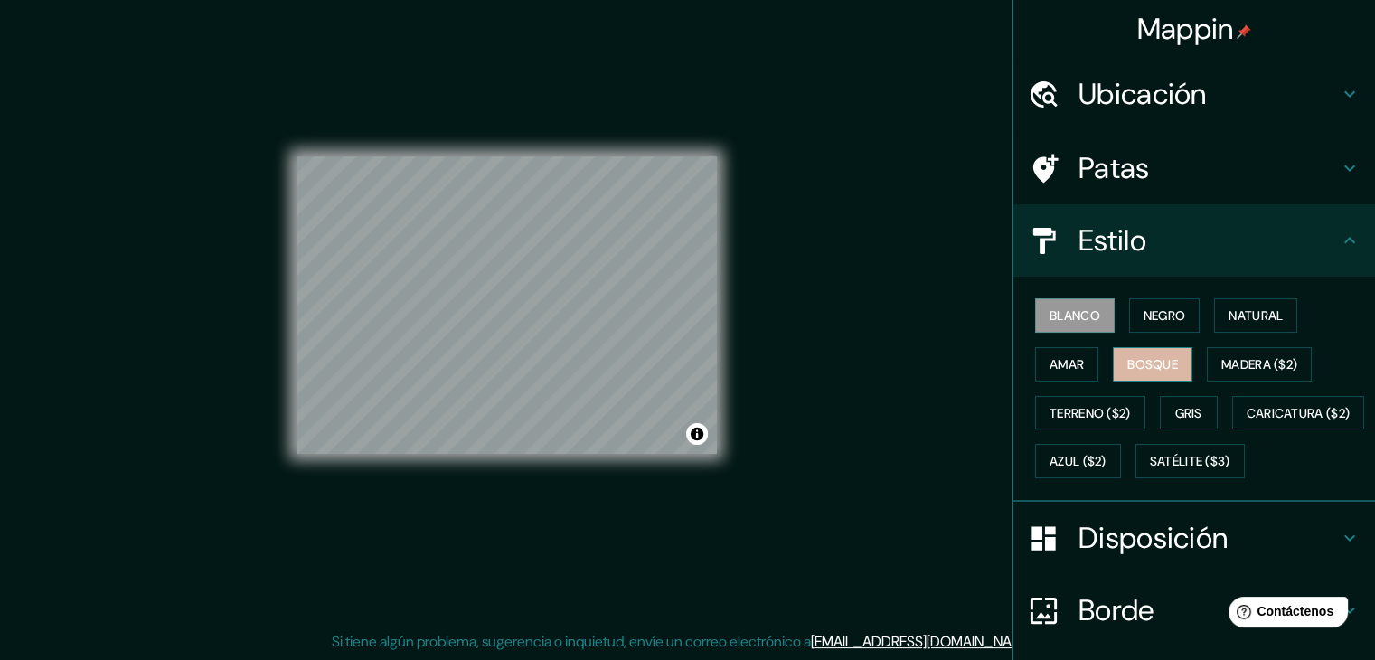
click at [1150, 363] on font "Bosque" at bounding box center [1153, 364] width 51 height 16
click at [1056, 356] on font "Amar" at bounding box center [1067, 364] width 34 height 16
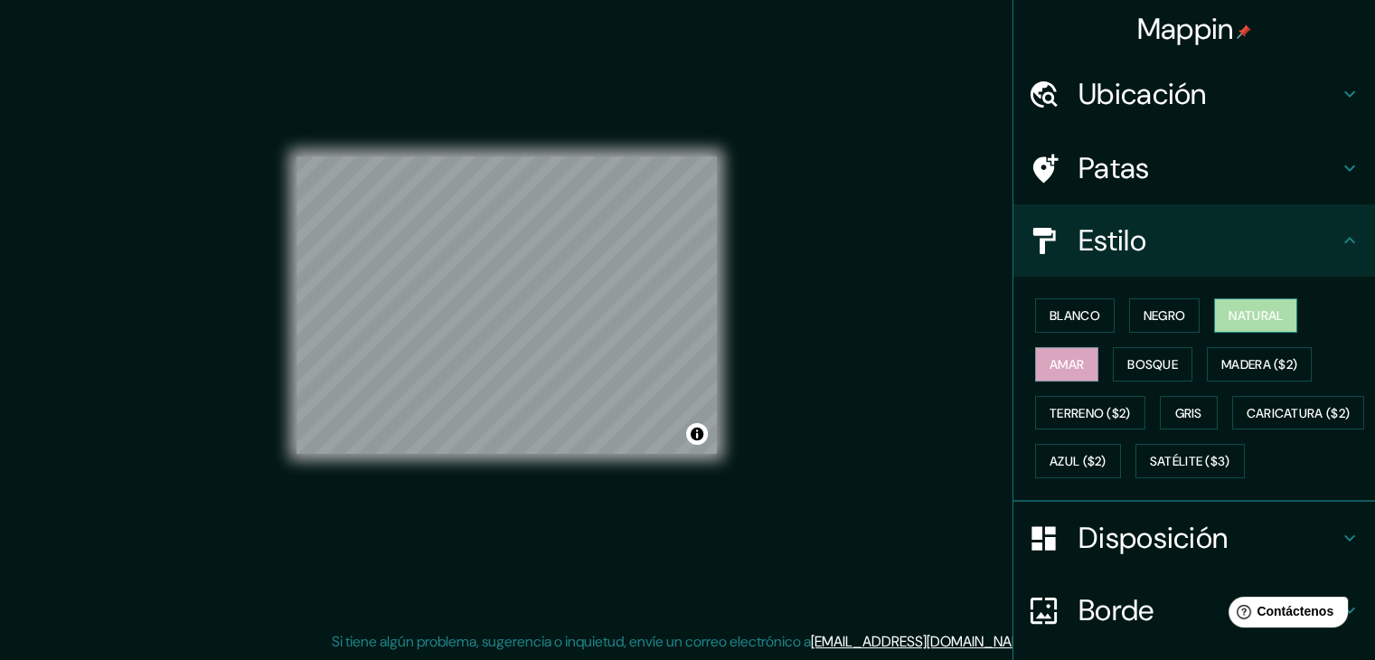
click at [1229, 312] on font "Natural" at bounding box center [1256, 315] width 54 height 16
click at [1159, 319] on font "Negro" at bounding box center [1165, 315] width 42 height 16
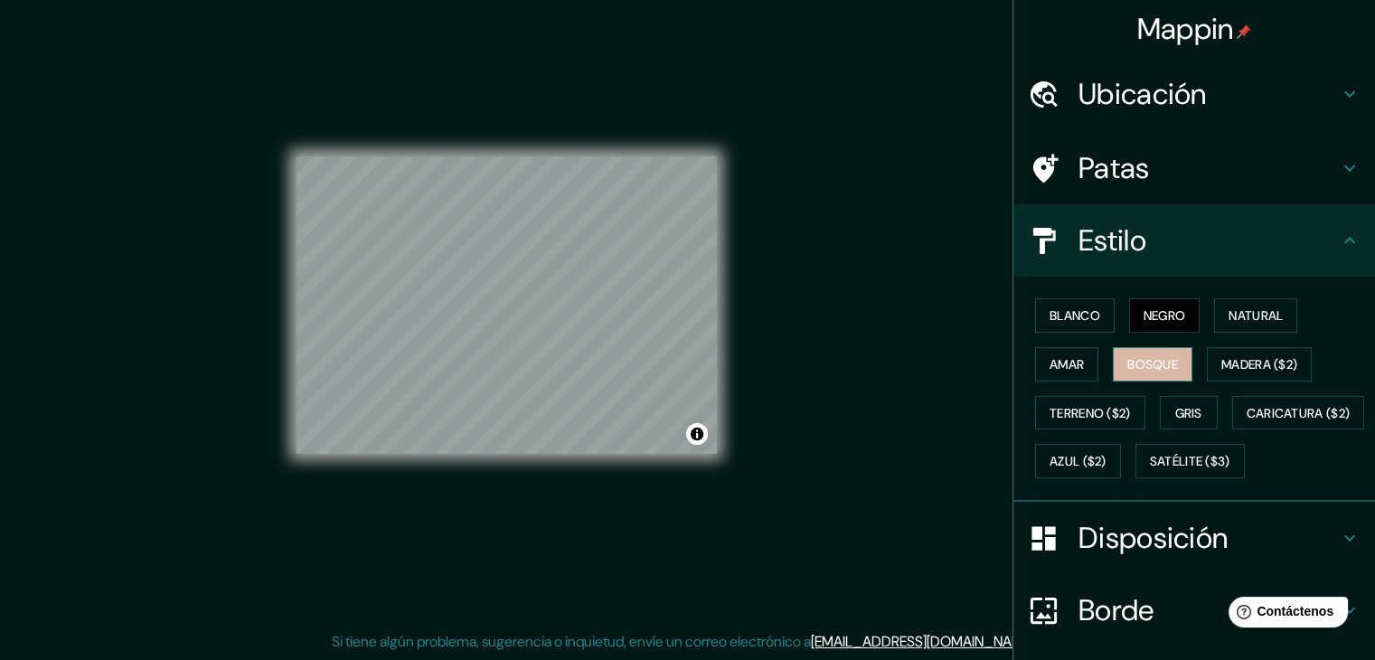
click at [1146, 360] on font "Bosque" at bounding box center [1153, 364] width 51 height 16
click at [1089, 314] on button "Blanco" at bounding box center [1075, 315] width 80 height 34
click at [1121, 349] on button "Bosque" at bounding box center [1153, 364] width 80 height 34
click at [1088, 312] on font "Blanco" at bounding box center [1075, 315] width 51 height 16
click at [1138, 363] on font "Bosque" at bounding box center [1153, 364] width 51 height 16
